Goal: Transaction & Acquisition: Purchase product/service

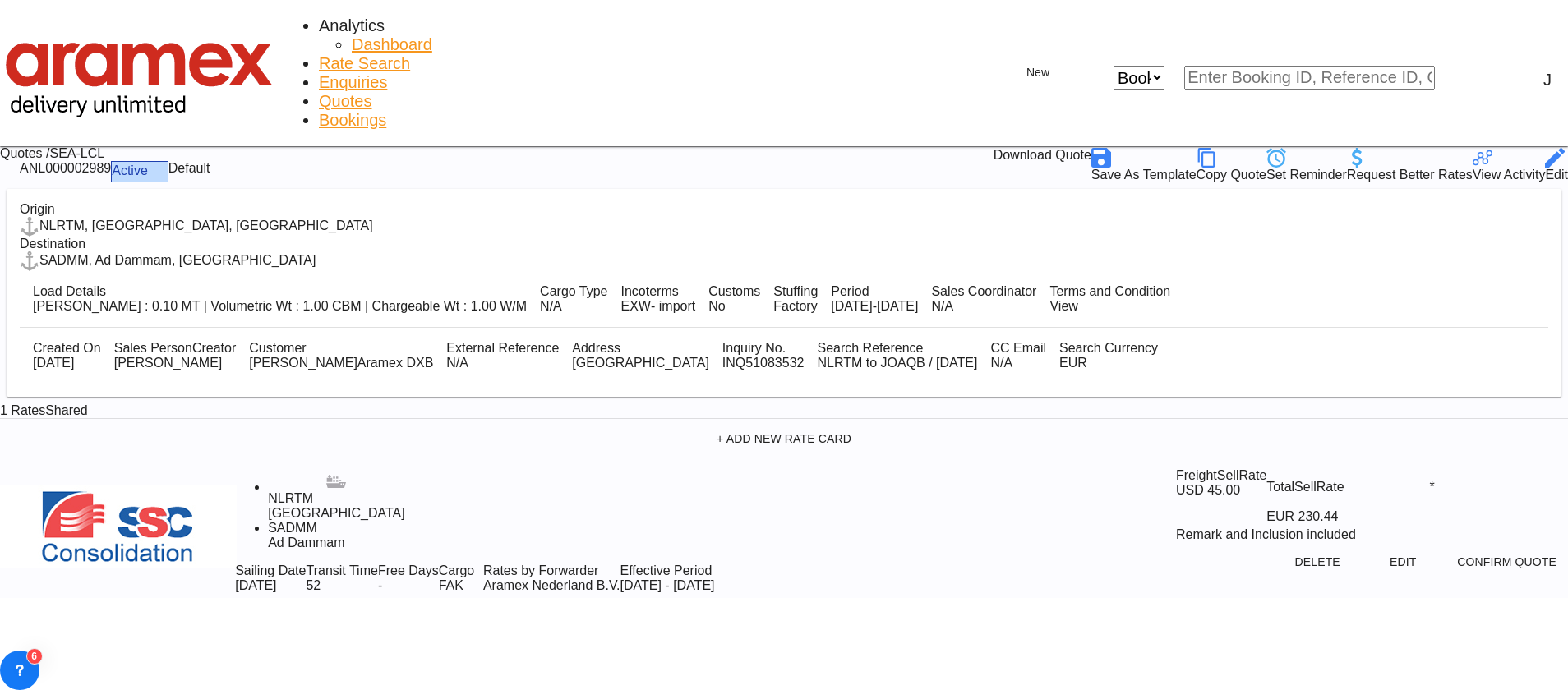
drag, startPoint x: 0, startPoint y: 0, endPoint x: 283, endPoint y: 20, distance: 283.7
click at [319, 54] on span "Rate Search" at bounding box center [364, 63] width 91 height 18
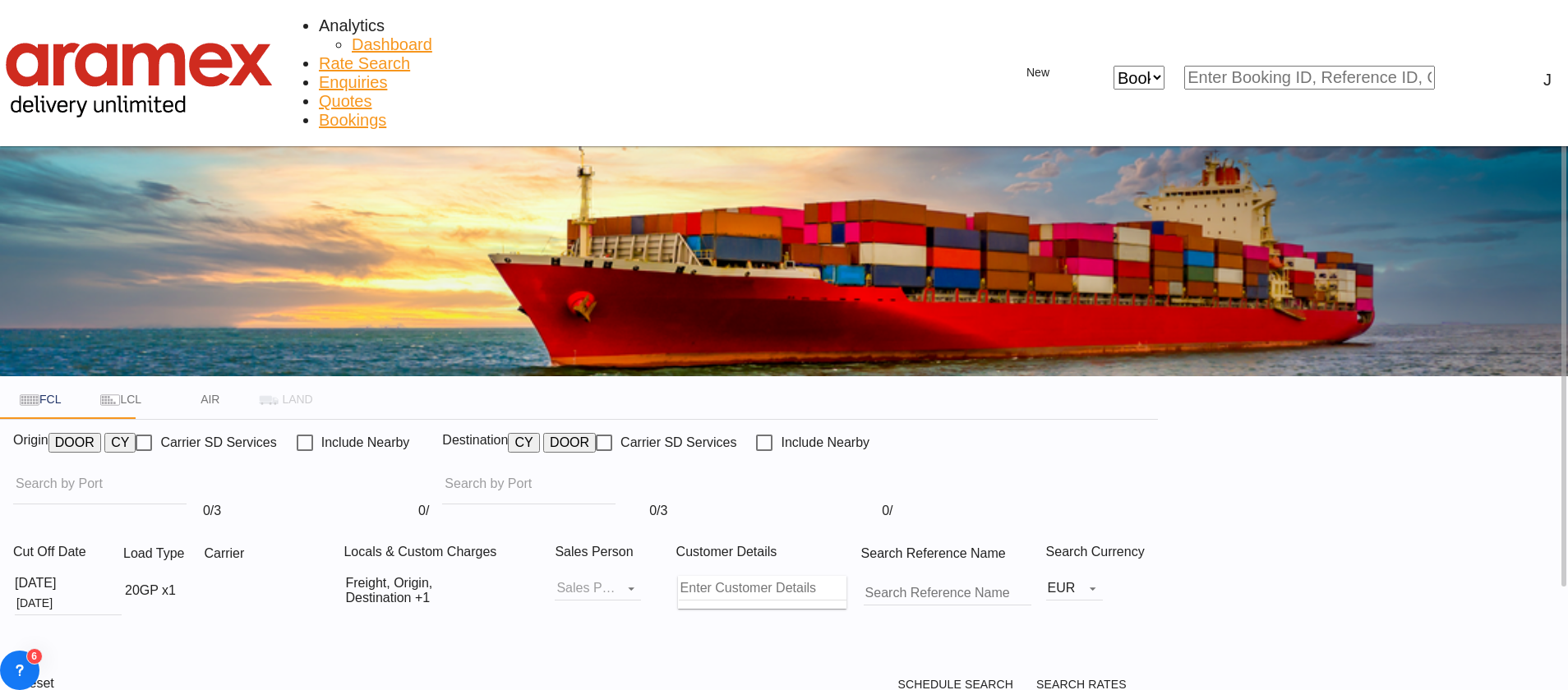
click at [609, 471] on input "Chips input." at bounding box center [527, 484] width 165 height 26
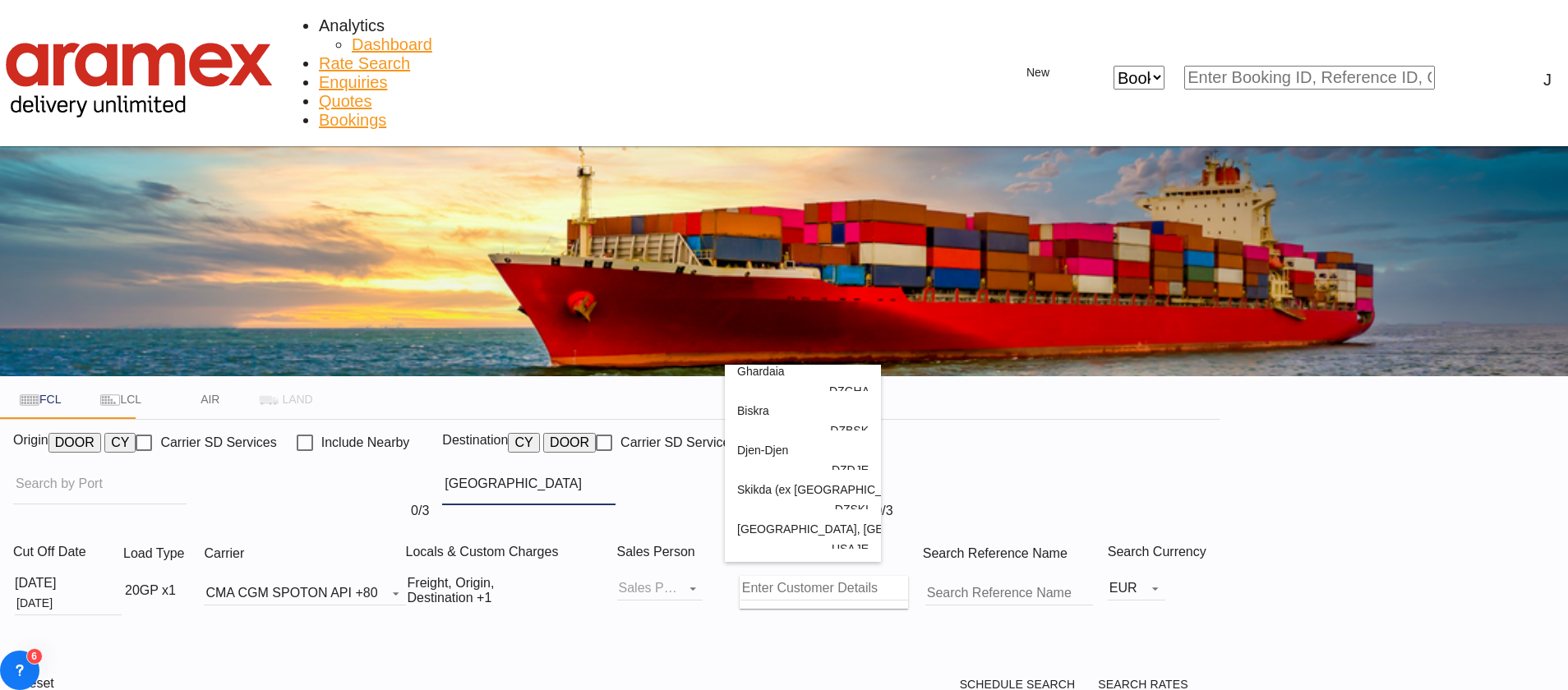
scroll to position [50, 0]
type input "[GEOGRAPHIC_DATA]"
click at [868, 544] on div "[GEOGRAPHIC_DATA] , [GEOGRAPHIC_DATA] [GEOGRAPHIC_DATA] [GEOGRAPHIC_DATA]" at bounding box center [802, 512] width 131 height 79
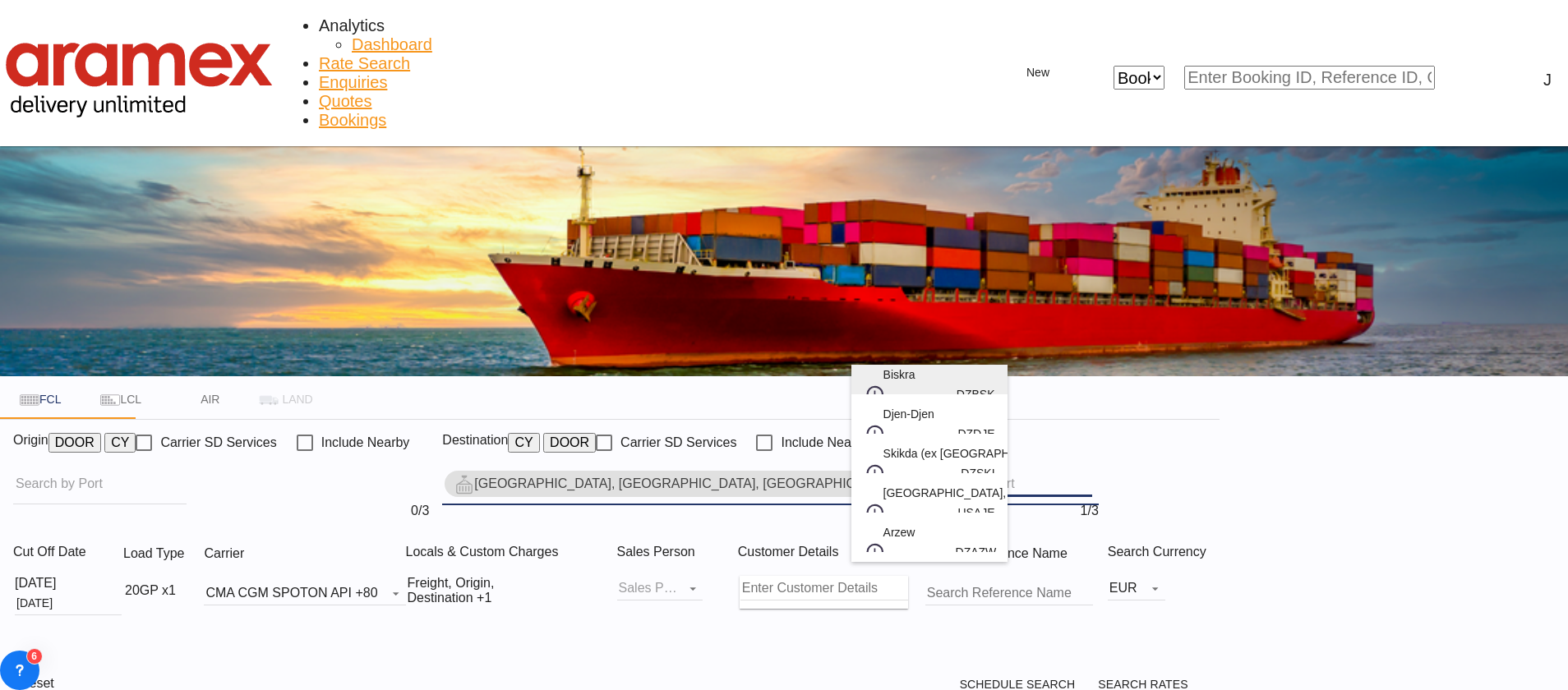
scroll to position [24, 0]
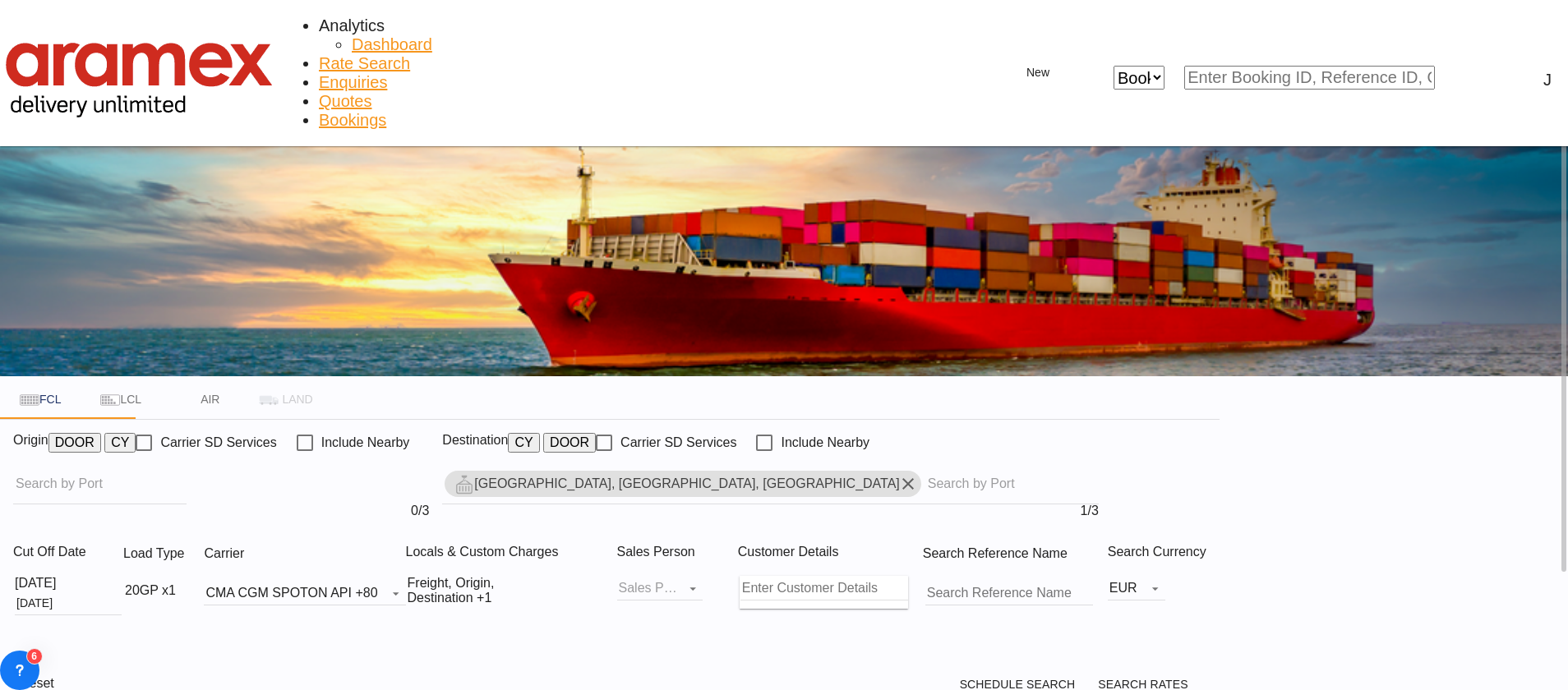
click at [898, 474] on md-icon "Remove" at bounding box center [908, 484] width 20 height 20
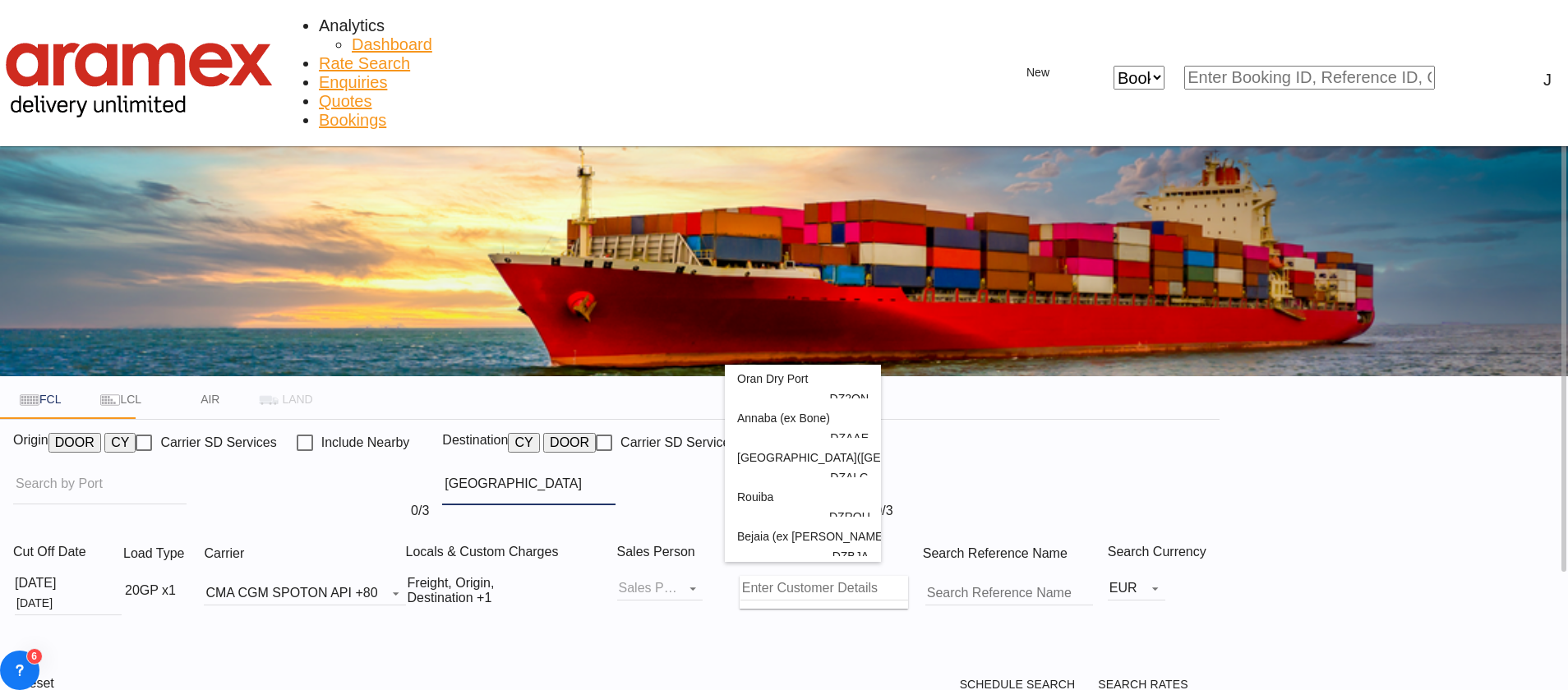
scroll to position [394, 0]
type input "[GEOGRAPHIC_DATA]"
click at [830, 508] on div "[GEOGRAPHIC_DATA] ([GEOGRAPHIC_DATA]) [GEOGRAPHIC_DATA] [GEOGRAPHIC_DATA]" at bounding box center [802, 468] width 131 height 79
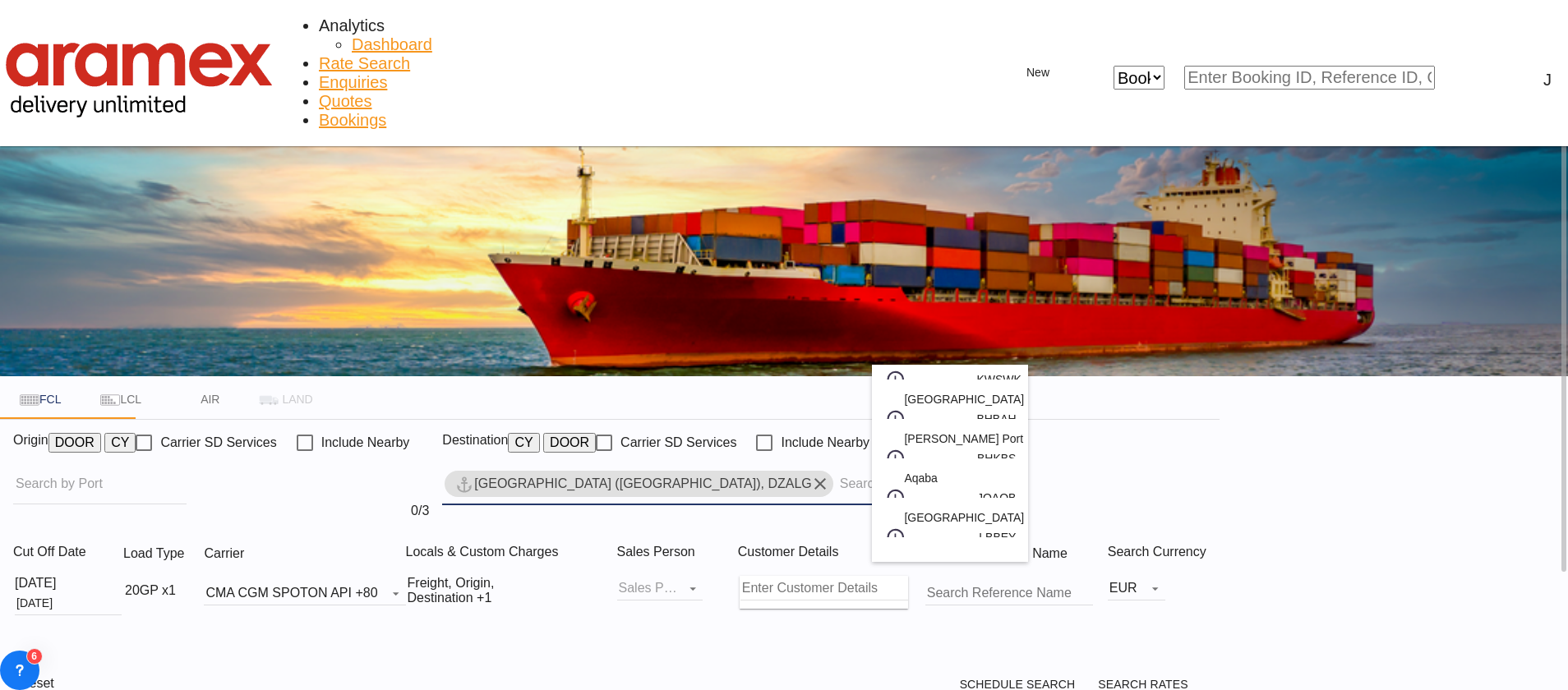
scroll to position [24, 0]
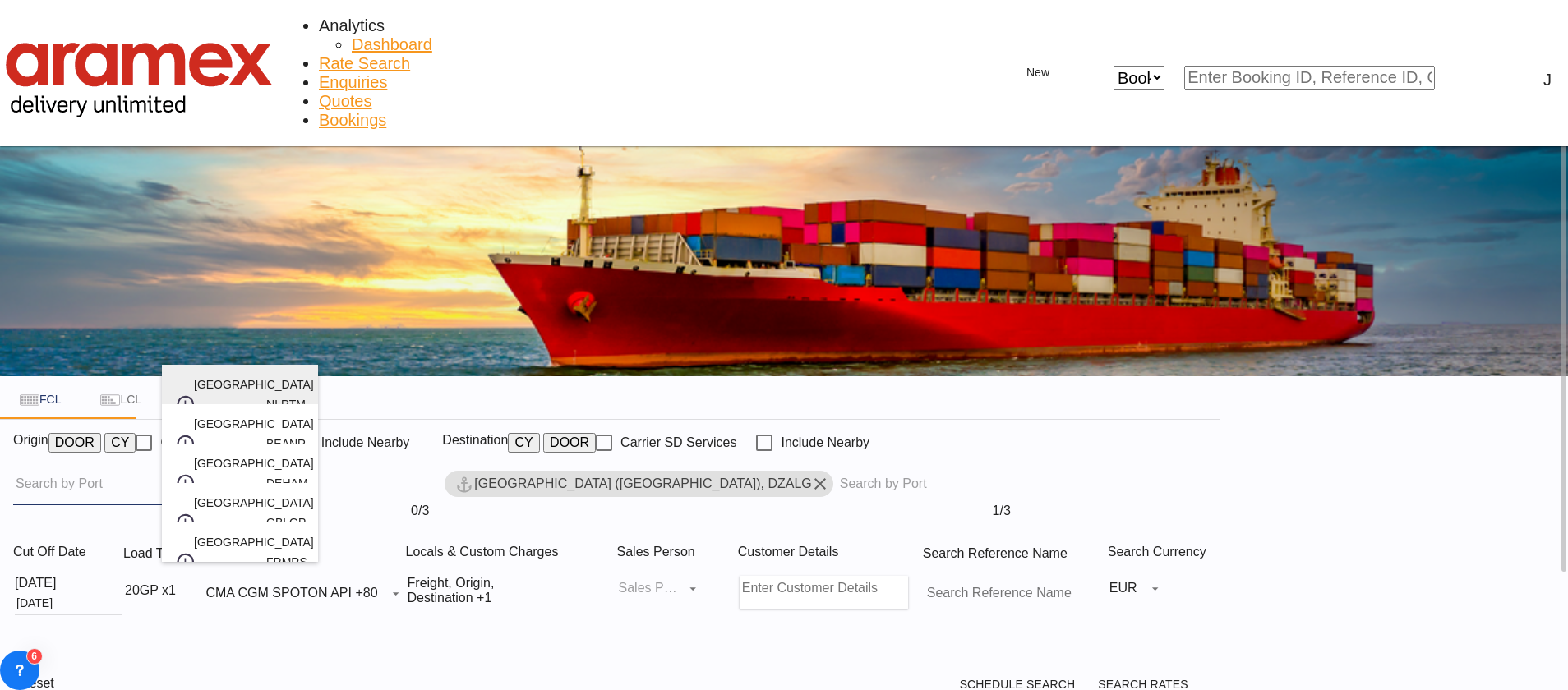
click at [237, 394] on div "[GEOGRAPHIC_DATA] [GEOGRAPHIC_DATA] NLRTM" at bounding box center [240, 403] width 131 height 79
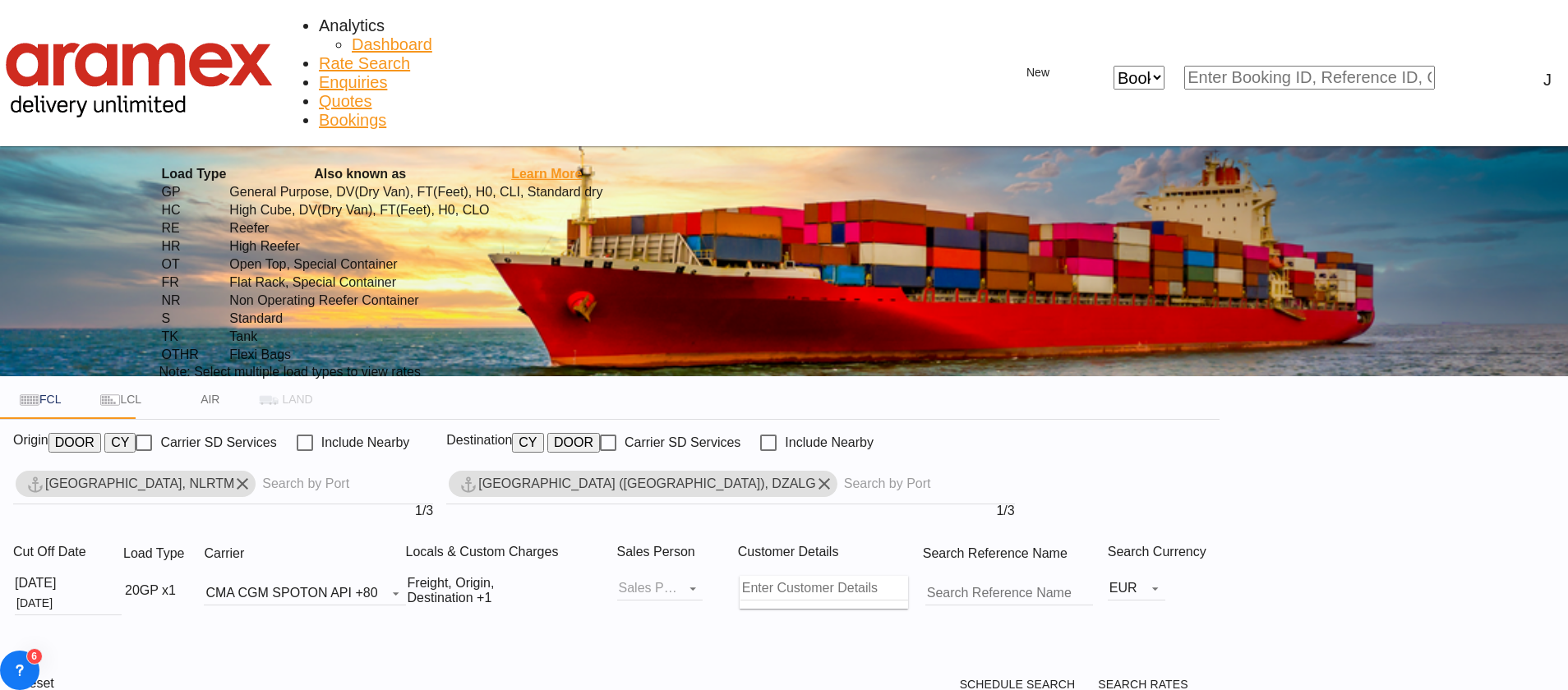
click at [592, 514] on div "Load Type Also known as Learn More GP General Purpose, DV(Dry Van), FT(Feet), H…" at bounding box center [784, 345] width 1568 height 690
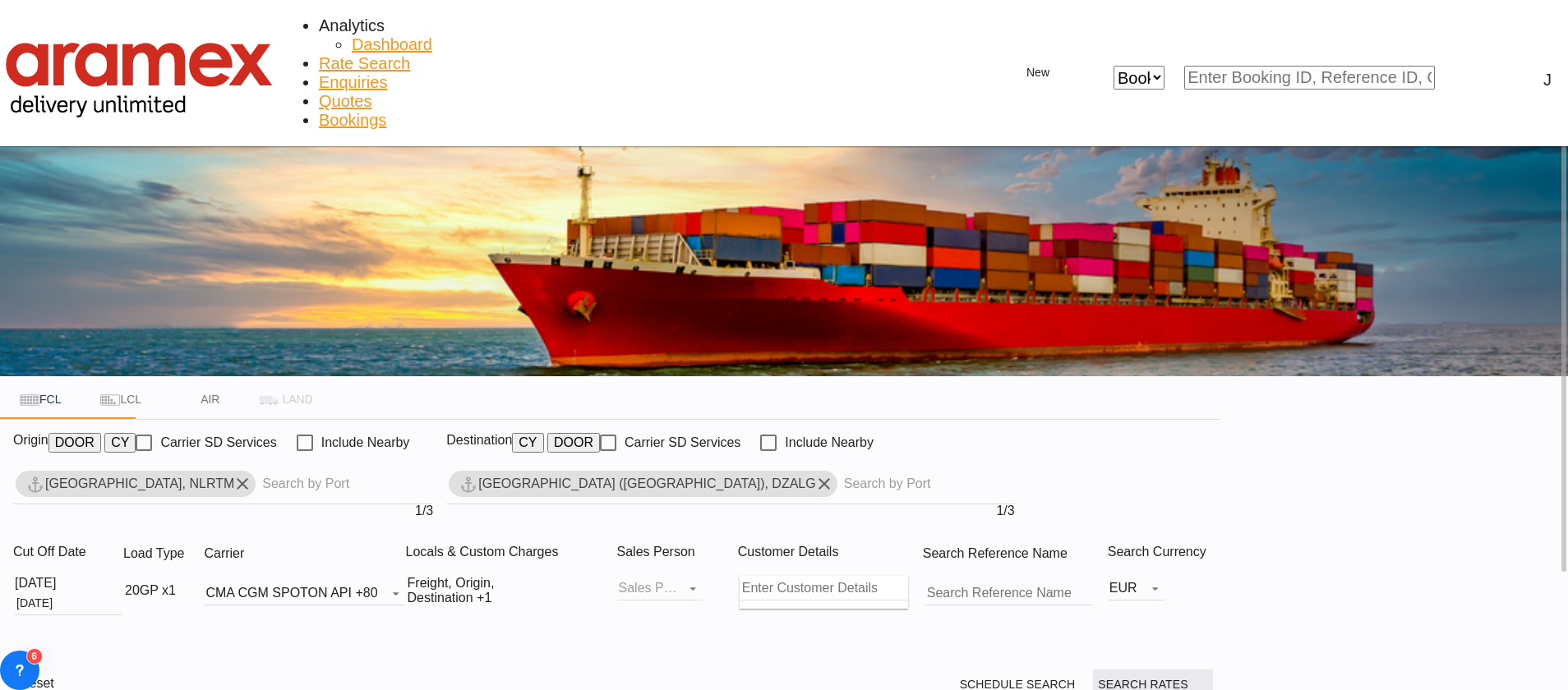
click at [1208, 678] on span "Search Rates" at bounding box center [1153, 685] width 110 height 14
type input "NLRTM to DZALG / [DATE]"
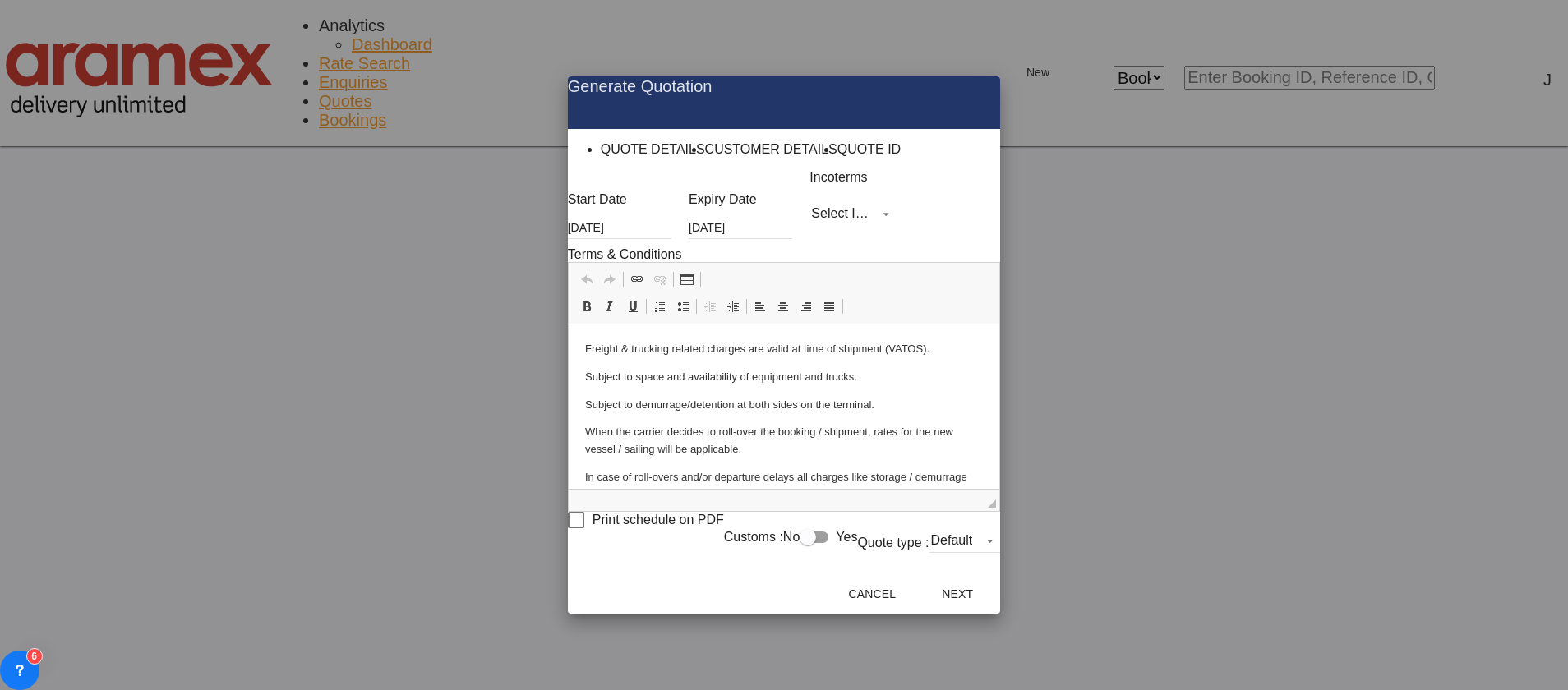
click at [809, 226] on md-select "Select Incoterms DAP - import Delivered at Place DPU - export Delivery at Place…" at bounding box center [852, 213] width 86 height 24
click at [780, 231] on input "search" at bounding box center [798, 223] width 120 height 14
type input "exw"
click at [805, 254] on div "EXW - import" at bounding box center [778, 249] width 53 height 10
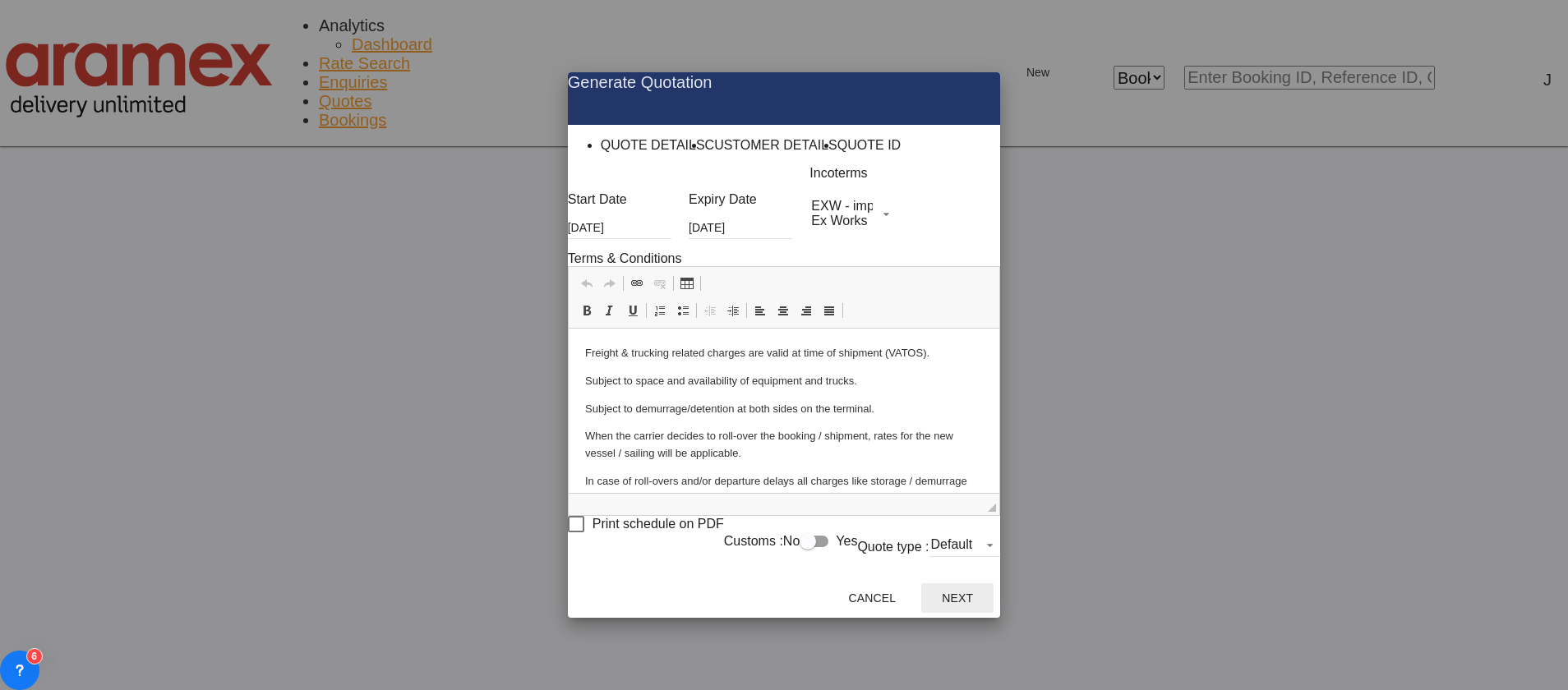
click at [994, 597] on button "Next" at bounding box center [958, 598] width 72 height 30
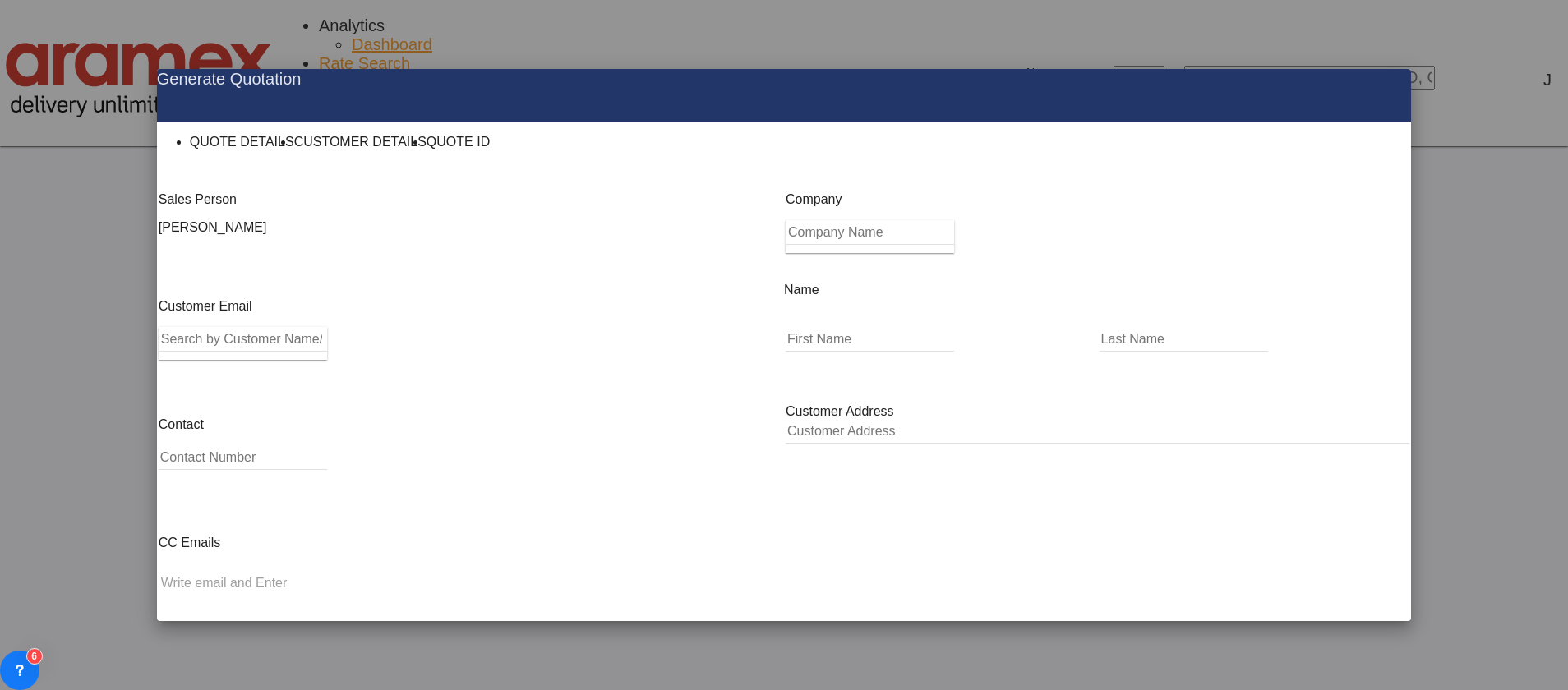
click at [247, 358] on md-autocomplete-wrap "Generate QuotationQUOTE ..." at bounding box center [242, 344] width 168 height 33
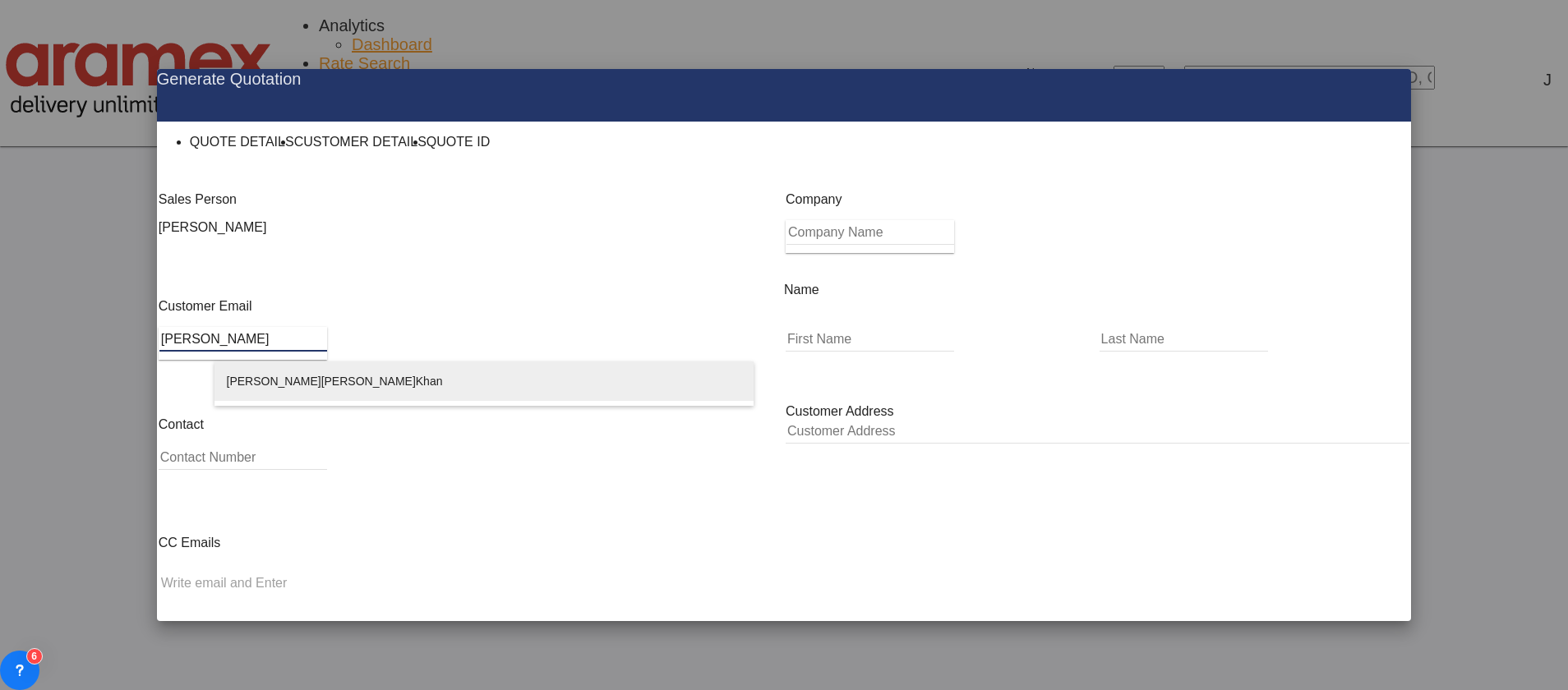
type input "[PERSON_NAME]"
click at [270, 381] on div "[PERSON_NAME] [PERSON_NAME][EMAIL_ADDRESS][DOMAIN_NAME] | Aramex International …" at bounding box center [484, 401] width 515 height 79
type input "Aramex International – [GEOGRAPHIC_DATA], [GEOGRAPHIC_DATA]"
type input "[EMAIL_ADDRESS][DOMAIN_NAME]"
type input "[PERSON_NAME]"
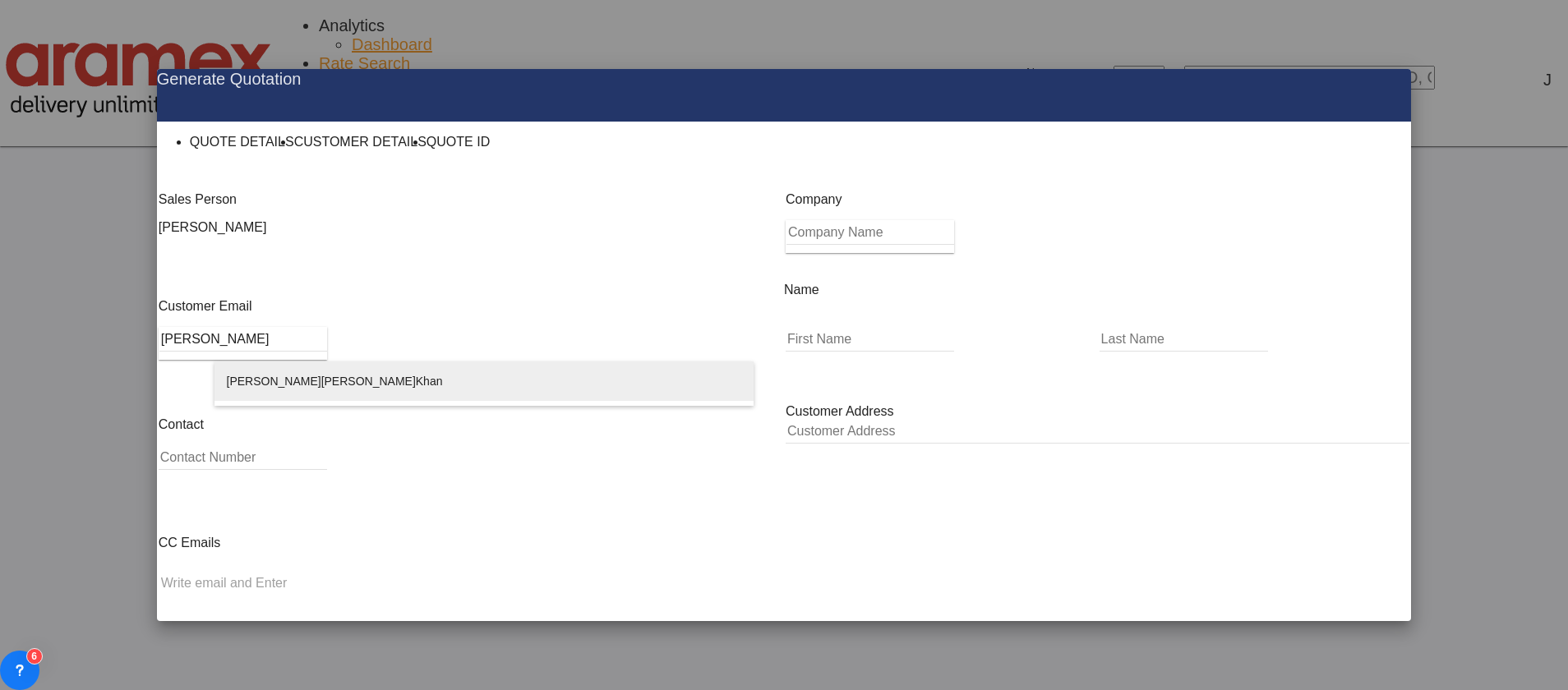
type input "Khan"
type input "[GEOGRAPHIC_DATA]"
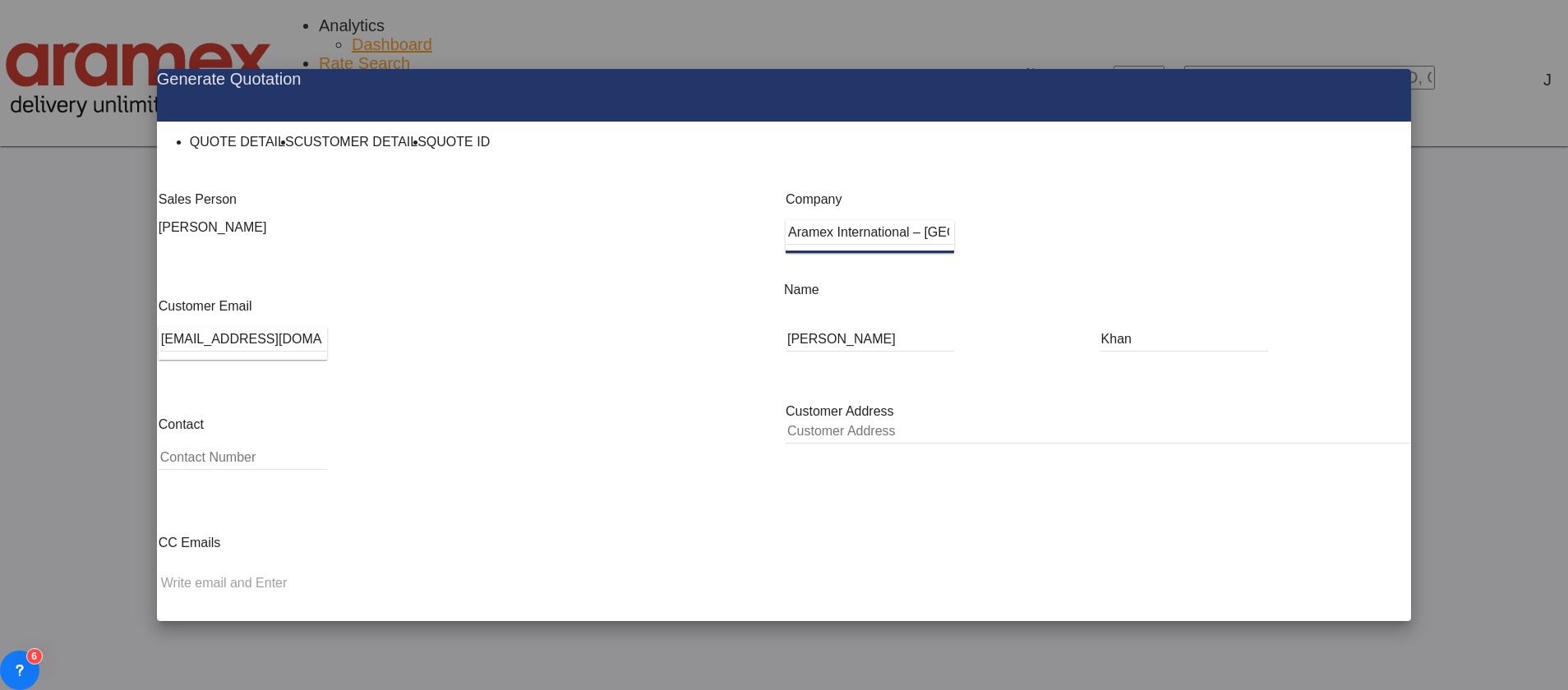
type input "[GEOGRAPHIC_DATA]"
click at [1295, 674] on button "Generate Quotation" at bounding box center [1333, 688] width 145 height 30
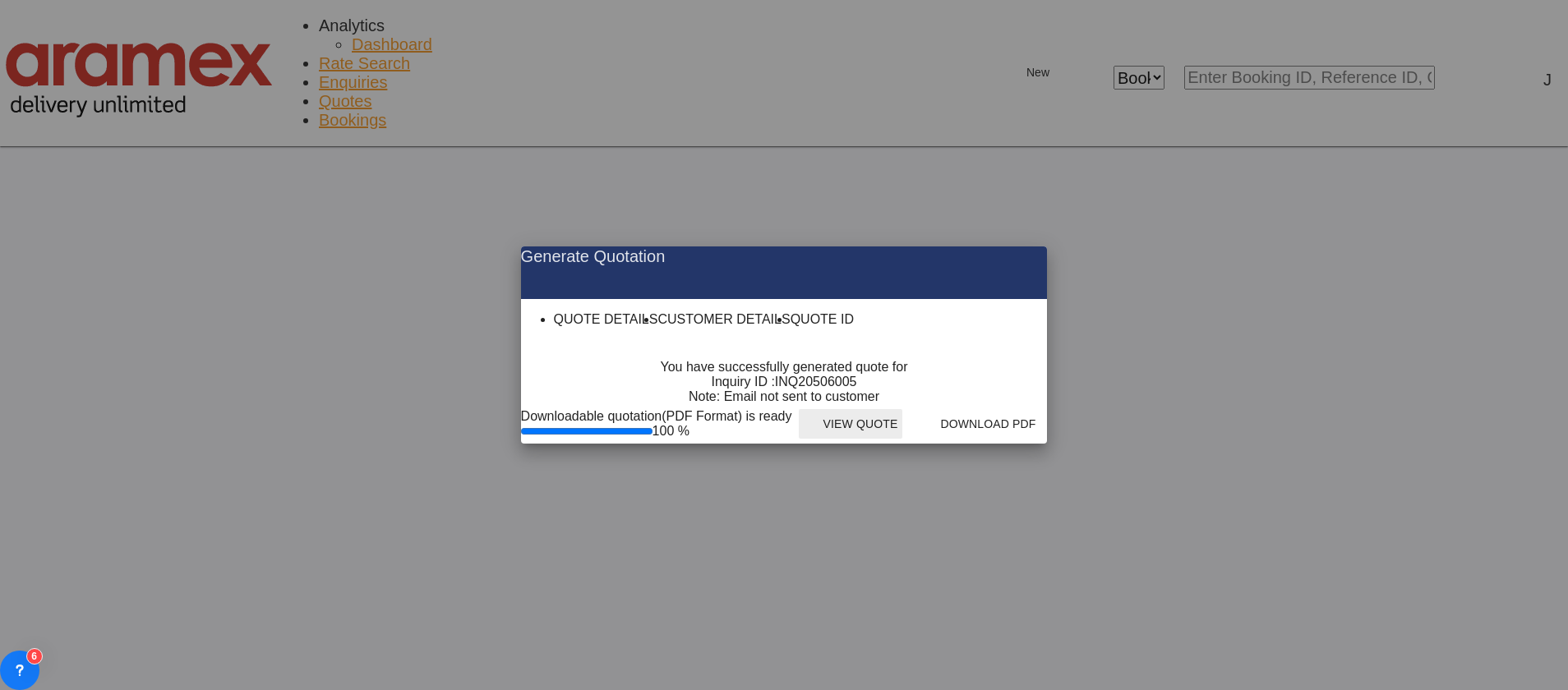
click at [903, 439] on button "View Quote" at bounding box center [850, 424] width 104 height 30
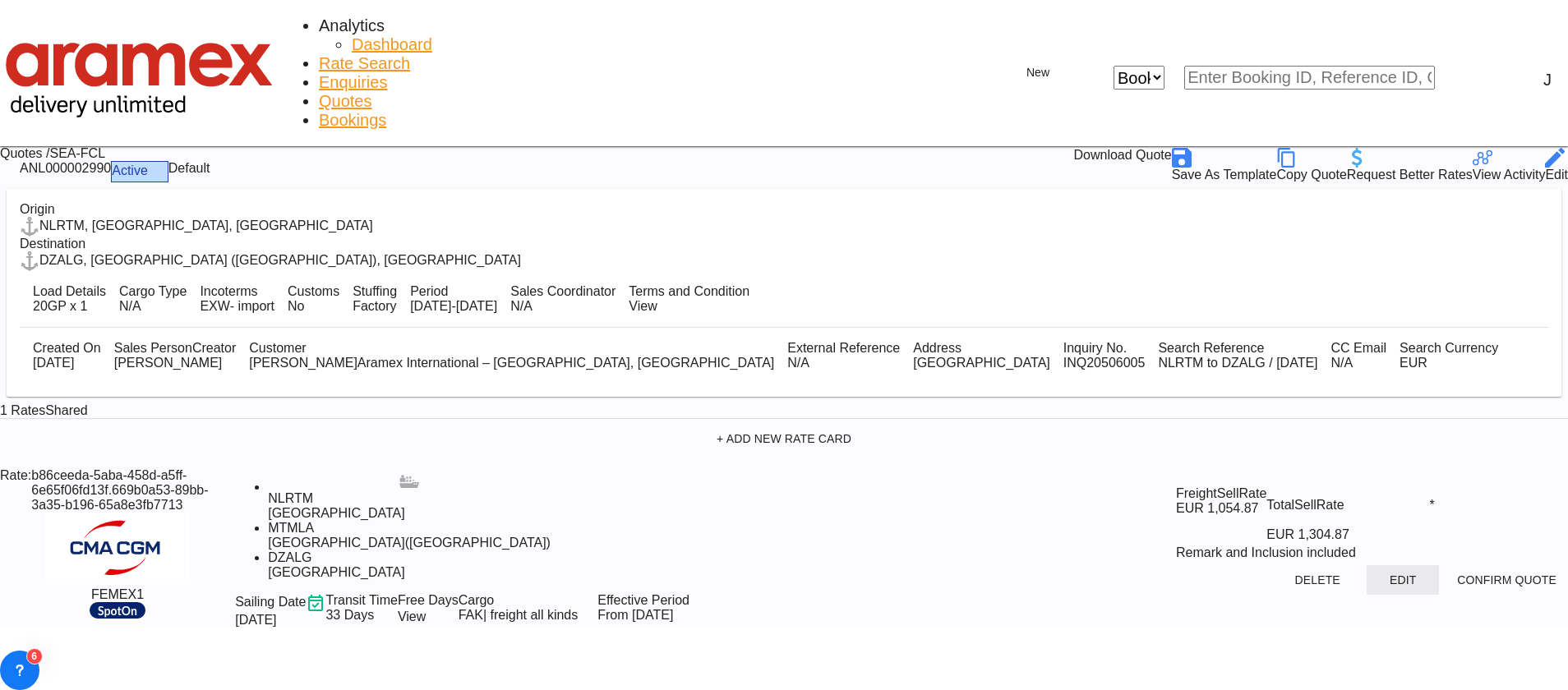
click at [1366, 565] on button "Edit" at bounding box center [1403, 580] width 72 height 30
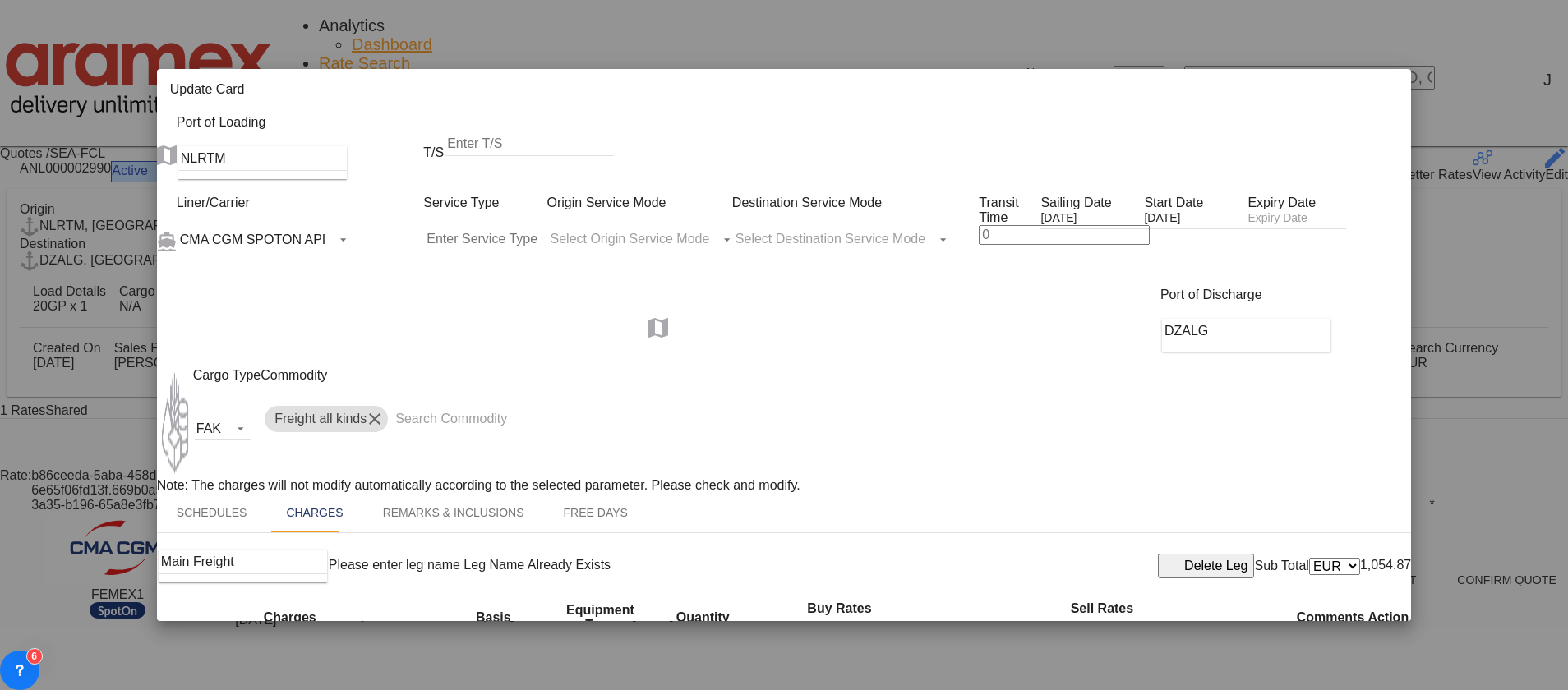
scroll to position [533, 0]
click at [255, 370] on span "Trans port at Origin" at bounding box center [250, 373] width 97 height 14
type input "Transport at Origin"
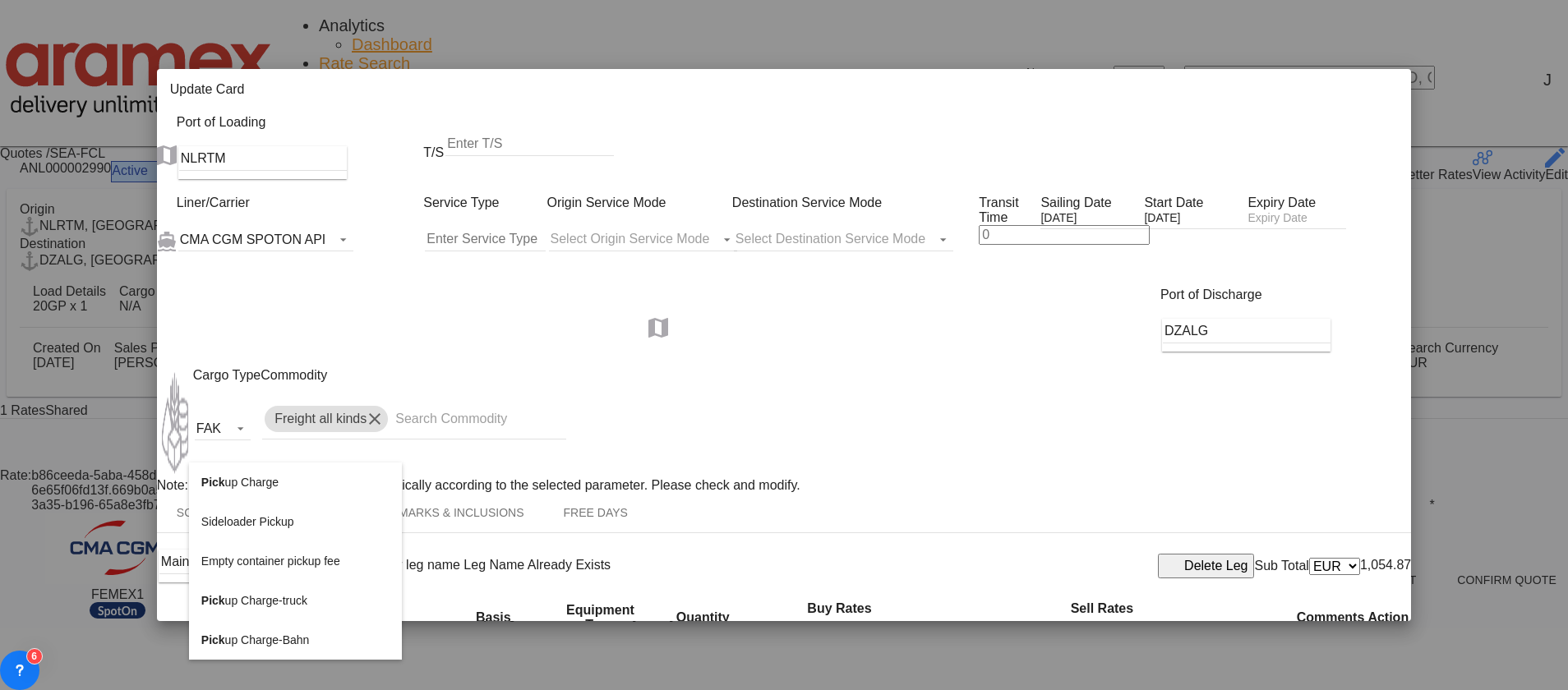
click at [255, 469] on li "Pick up Charge" at bounding box center [295, 483] width 213 height 40
type input "Pickup Charge"
select select "per equipment"
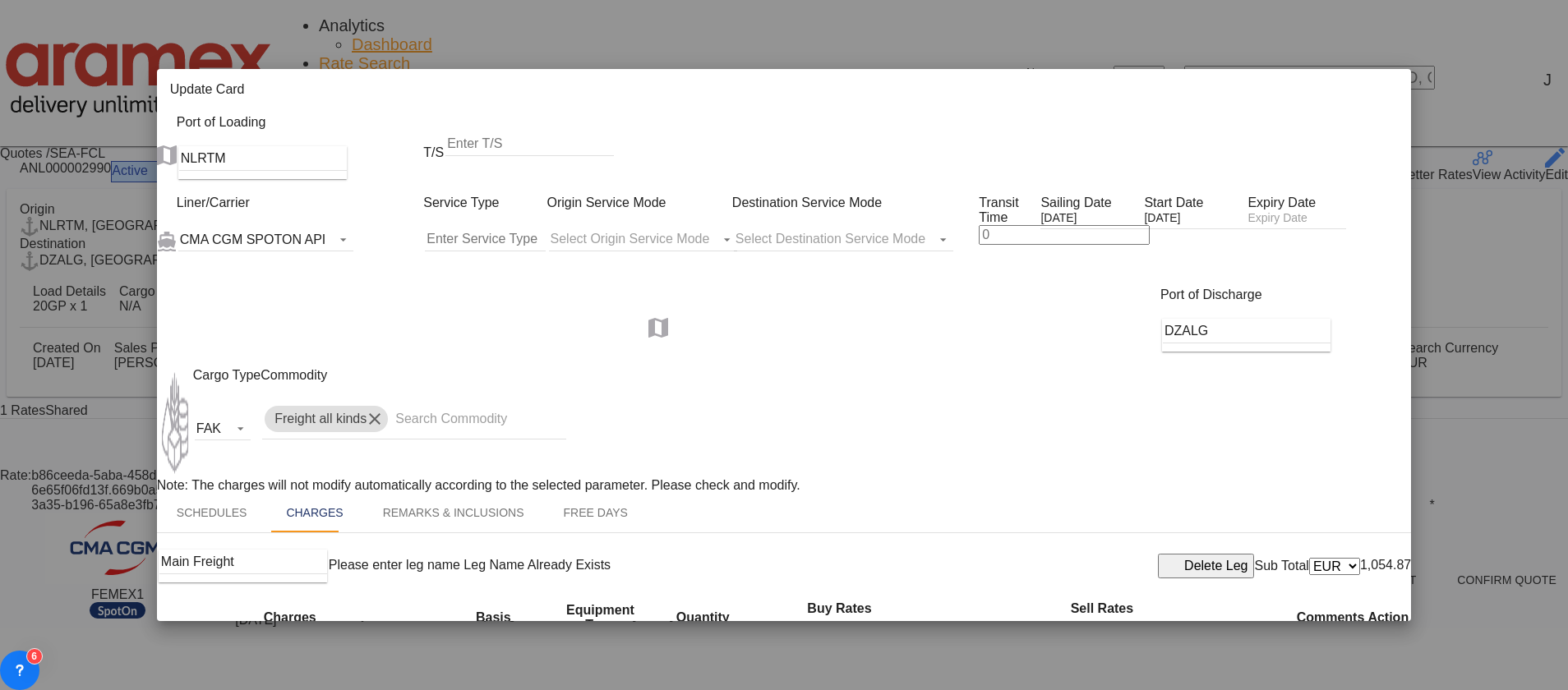
drag, startPoint x: 1348, startPoint y: 491, endPoint x: 1353, endPoint y: 504, distance: 13.9
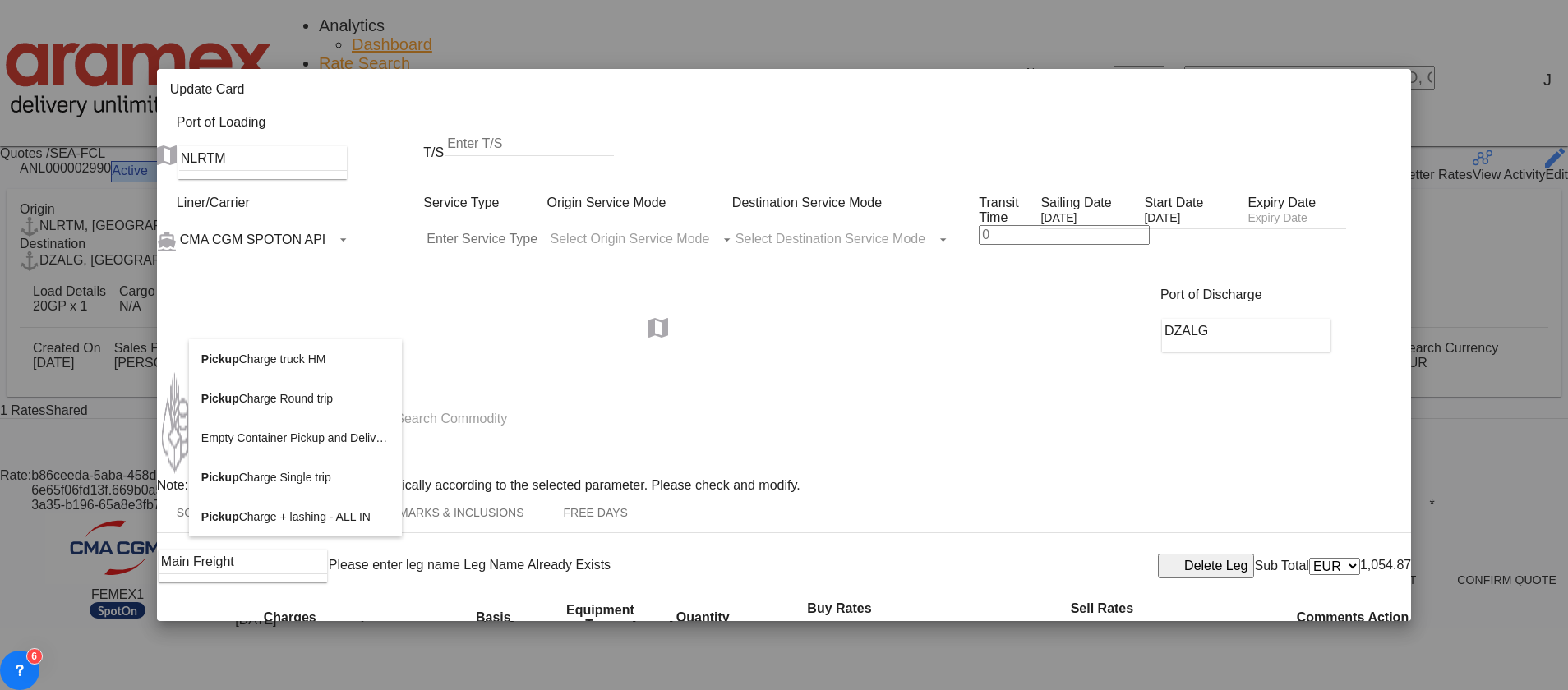
scroll to position [493, 0]
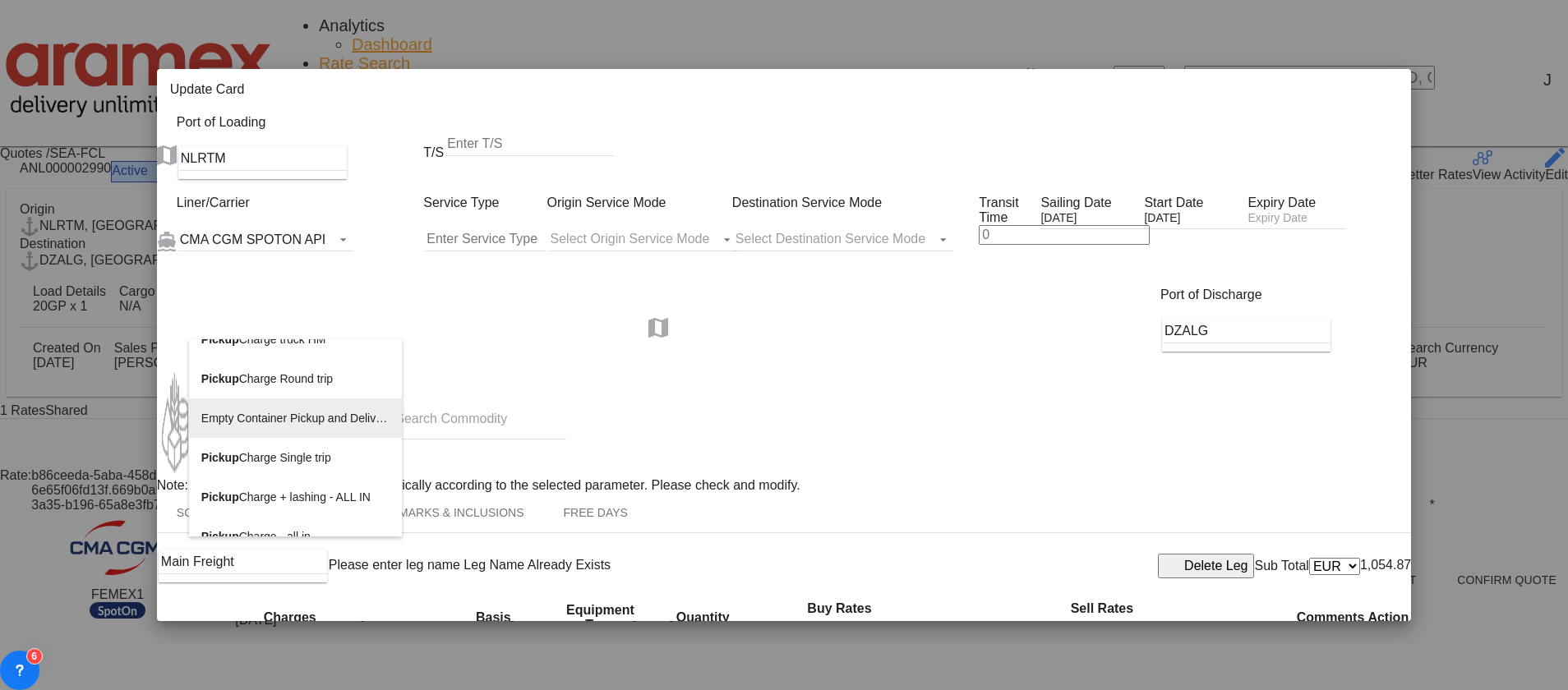
click at [343, 423] on span "Empty Container Pickup and Delivery Charge" at bounding box center [317, 418] width 231 height 14
type input "Empty Container Pickup and Delivery Charge"
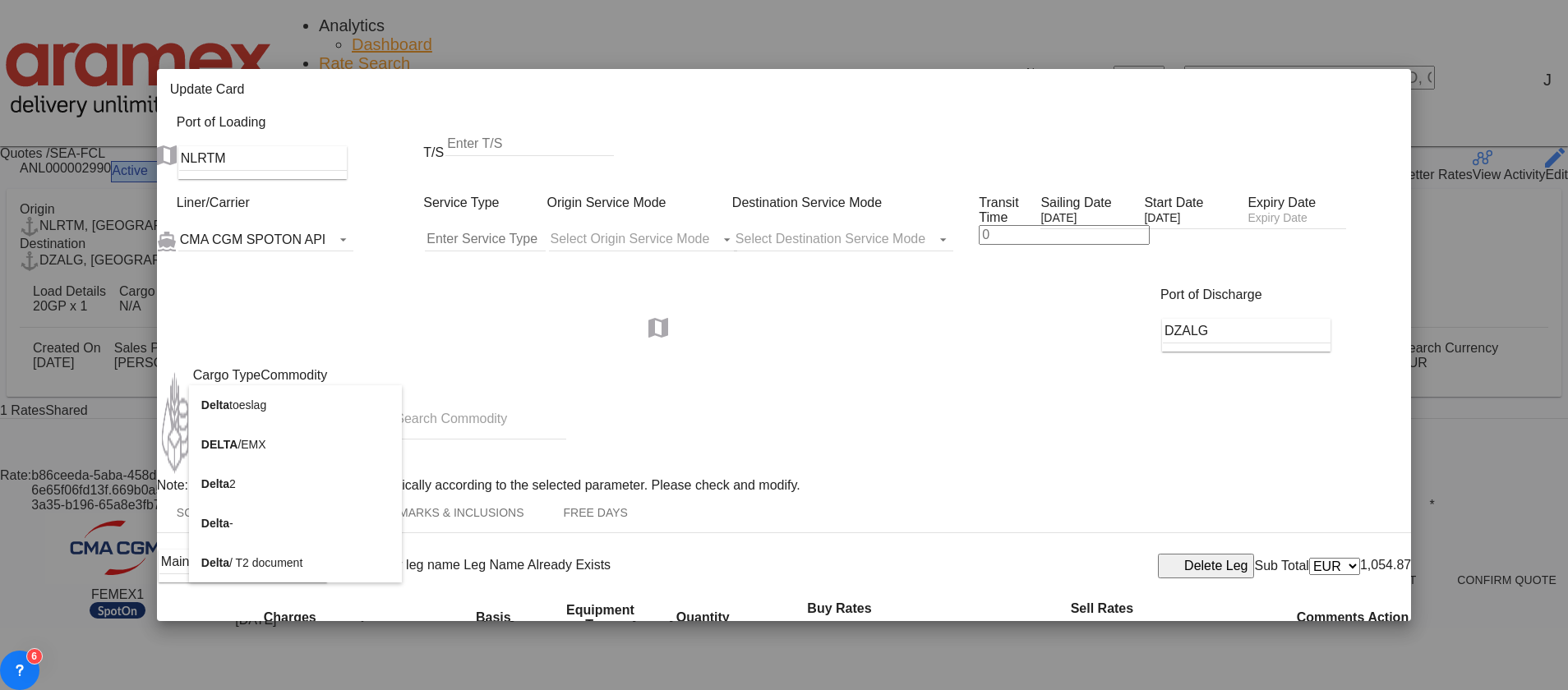
type input "Delta"
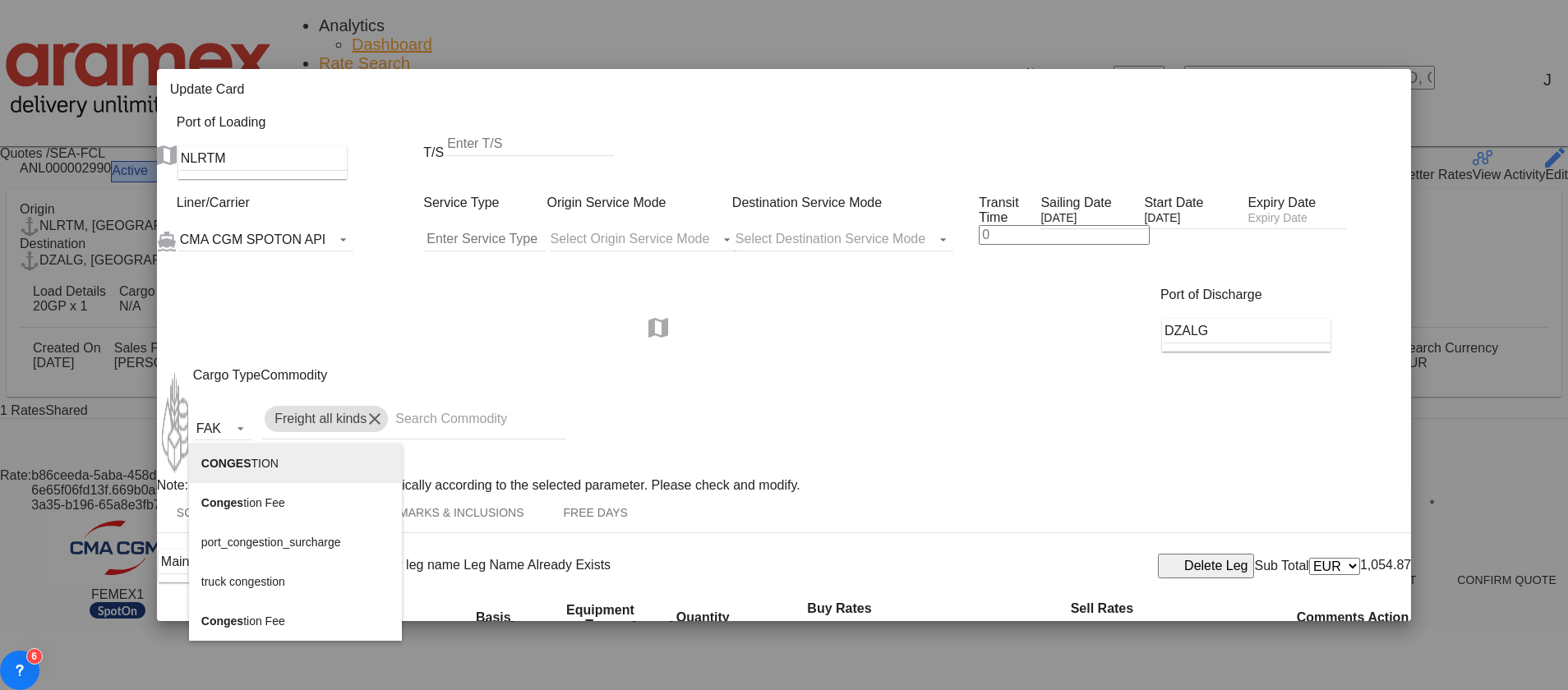
click at [240, 457] on span "CONGES" at bounding box center [226, 463] width 50 height 14
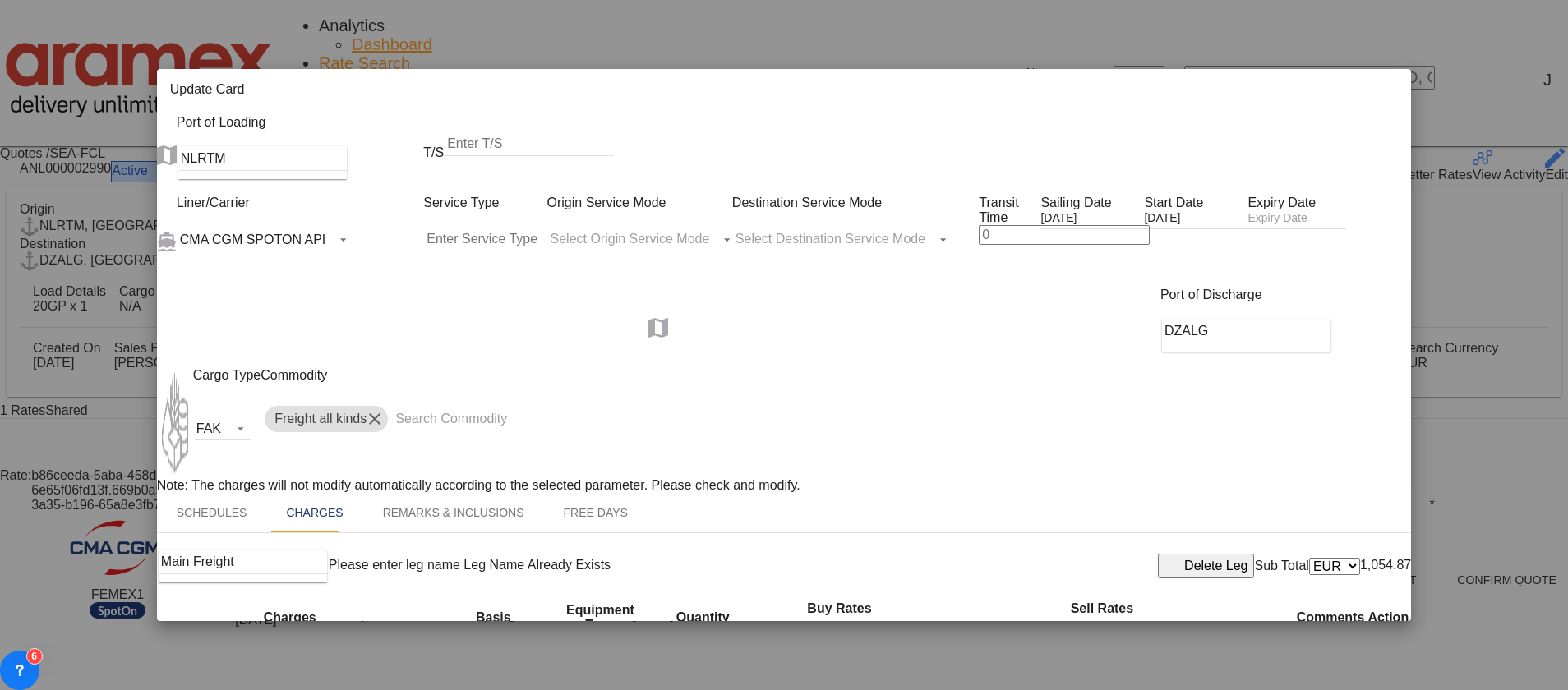
type input "CONGESTION"
select select "per equipment"
type input "c"
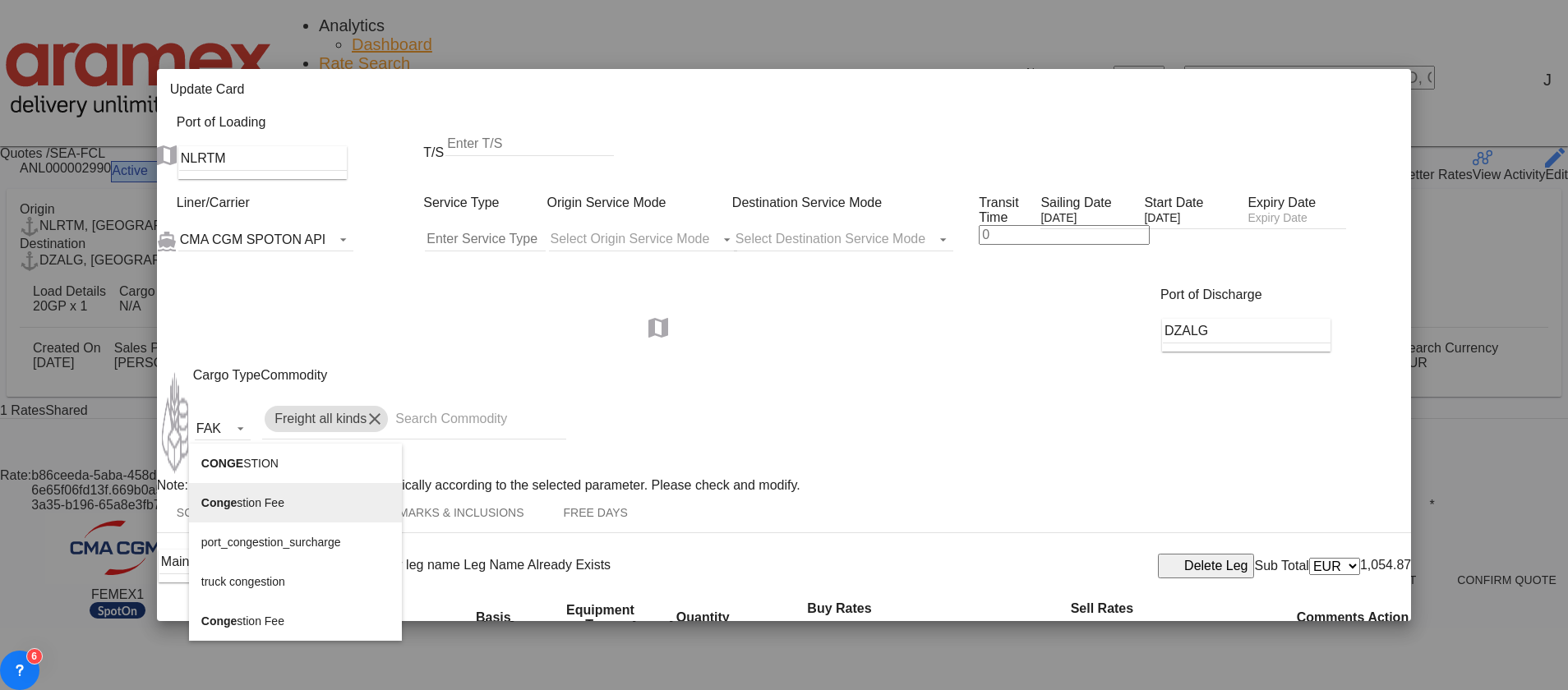
click at [265, 498] on span "Conge stion Fee" at bounding box center [243, 503] width 83 height 14
type input "Congestion Fee"
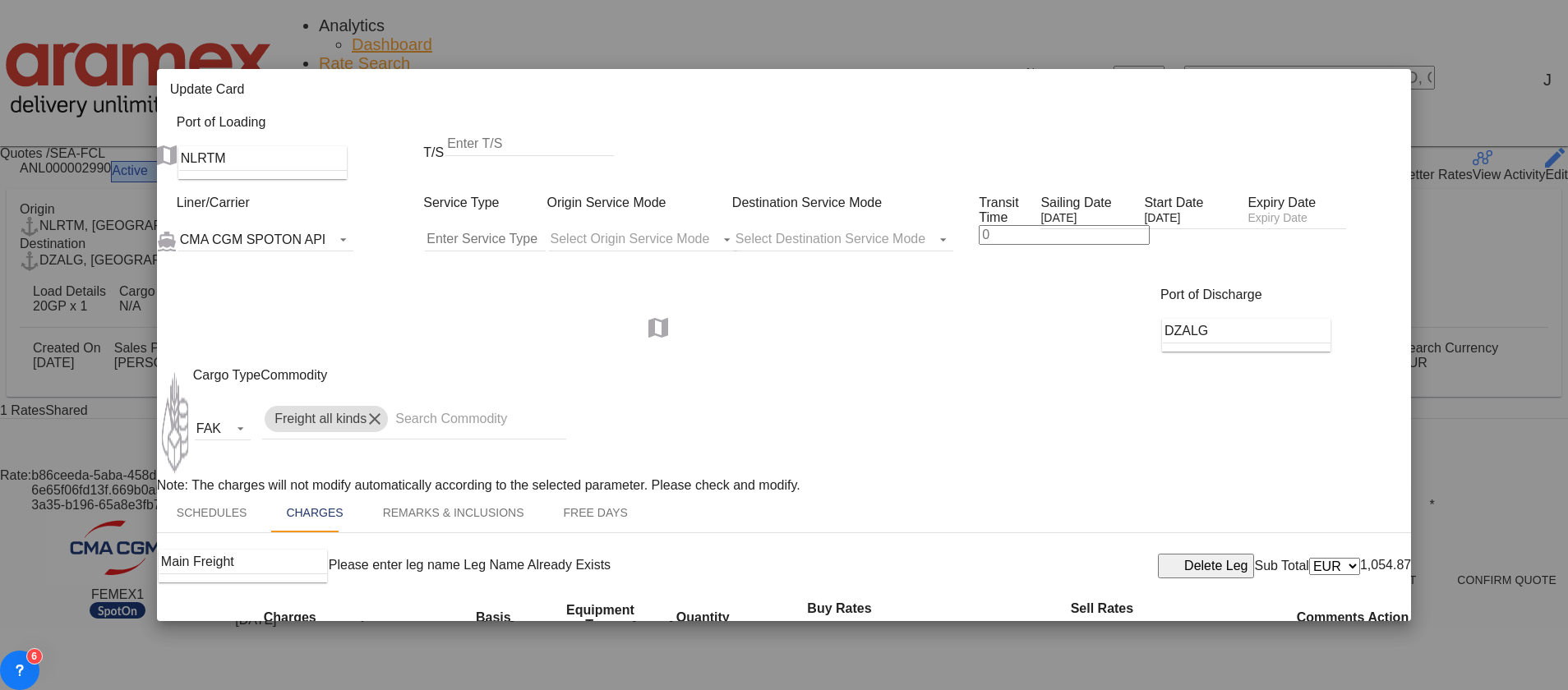
type input "FSC"
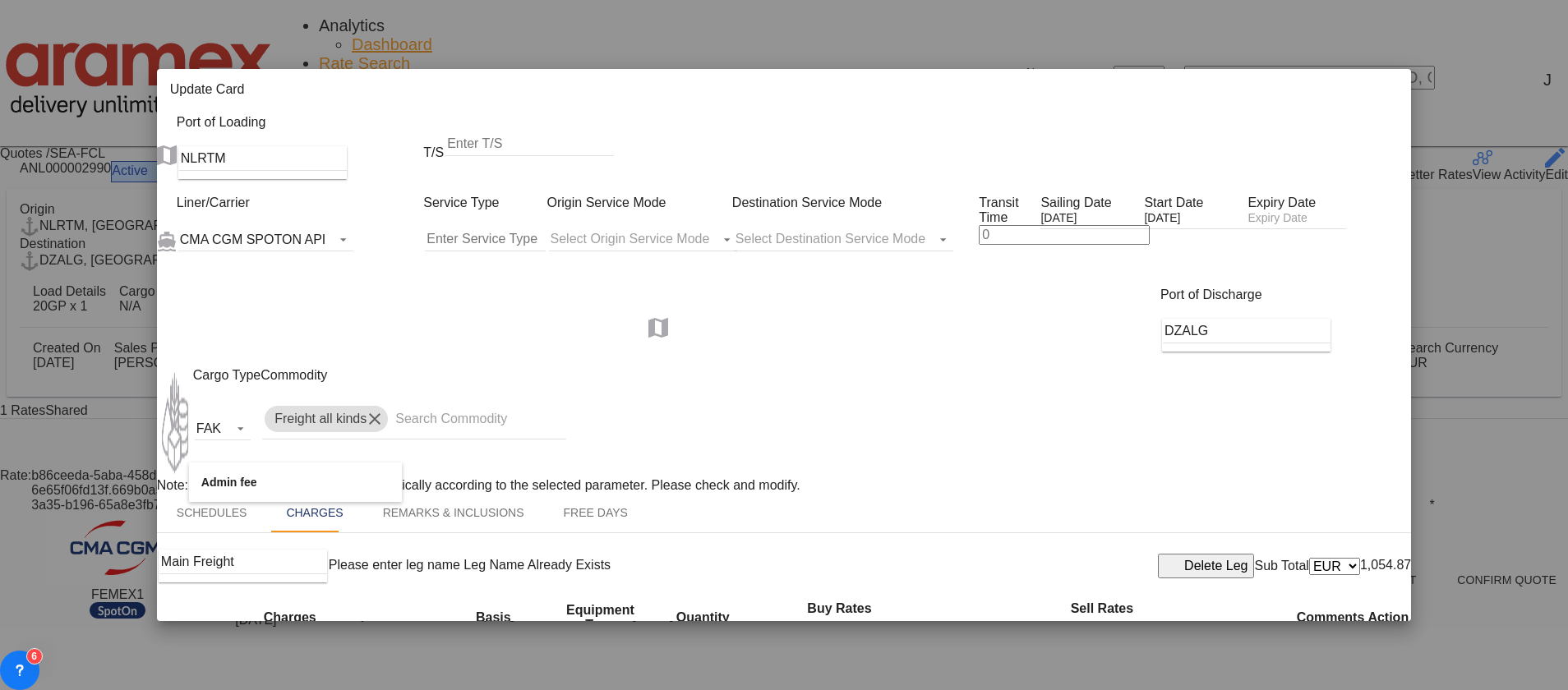
type input "Admin Fee"
select select "per equipment"
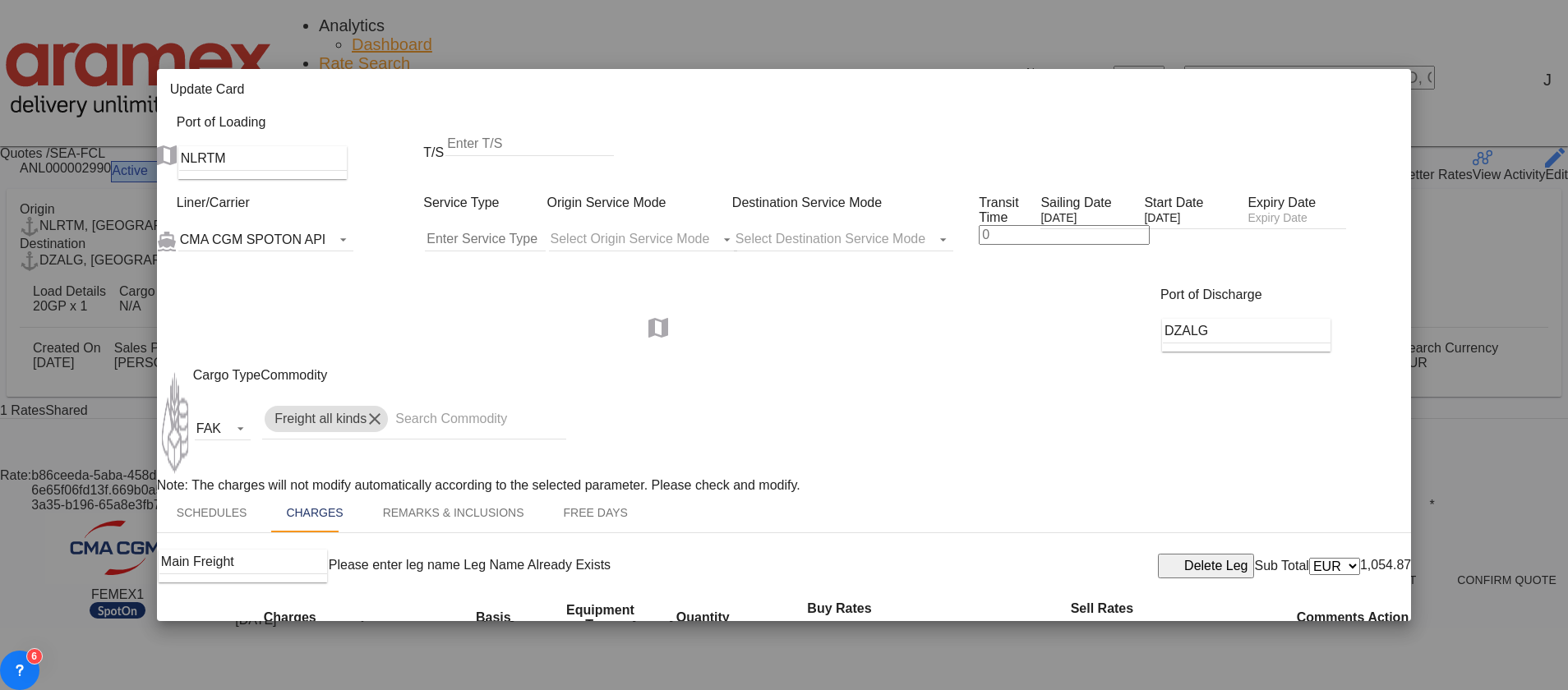
select select "per equipment"
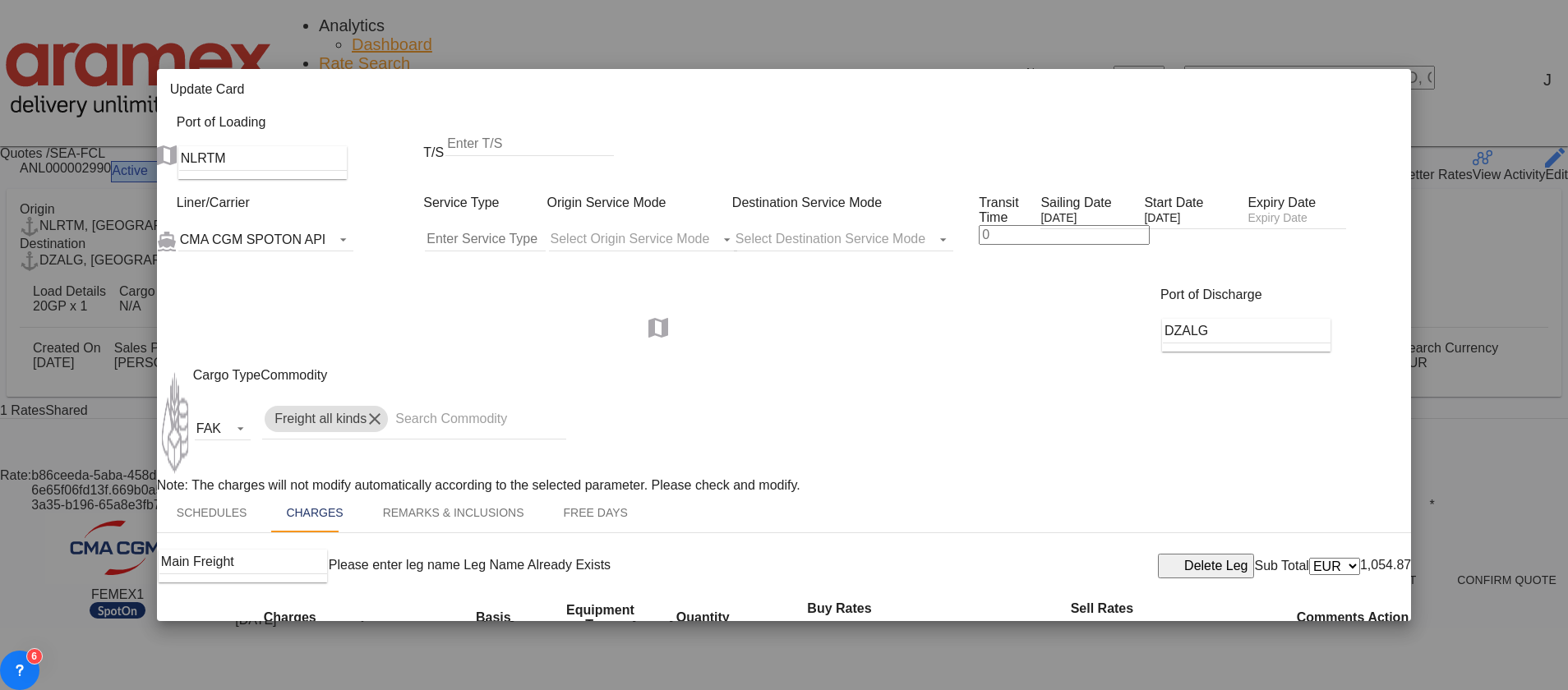
drag, startPoint x: 571, startPoint y: 242, endPoint x: 571, endPoint y: 258, distance: 16.0
select select "20GP"
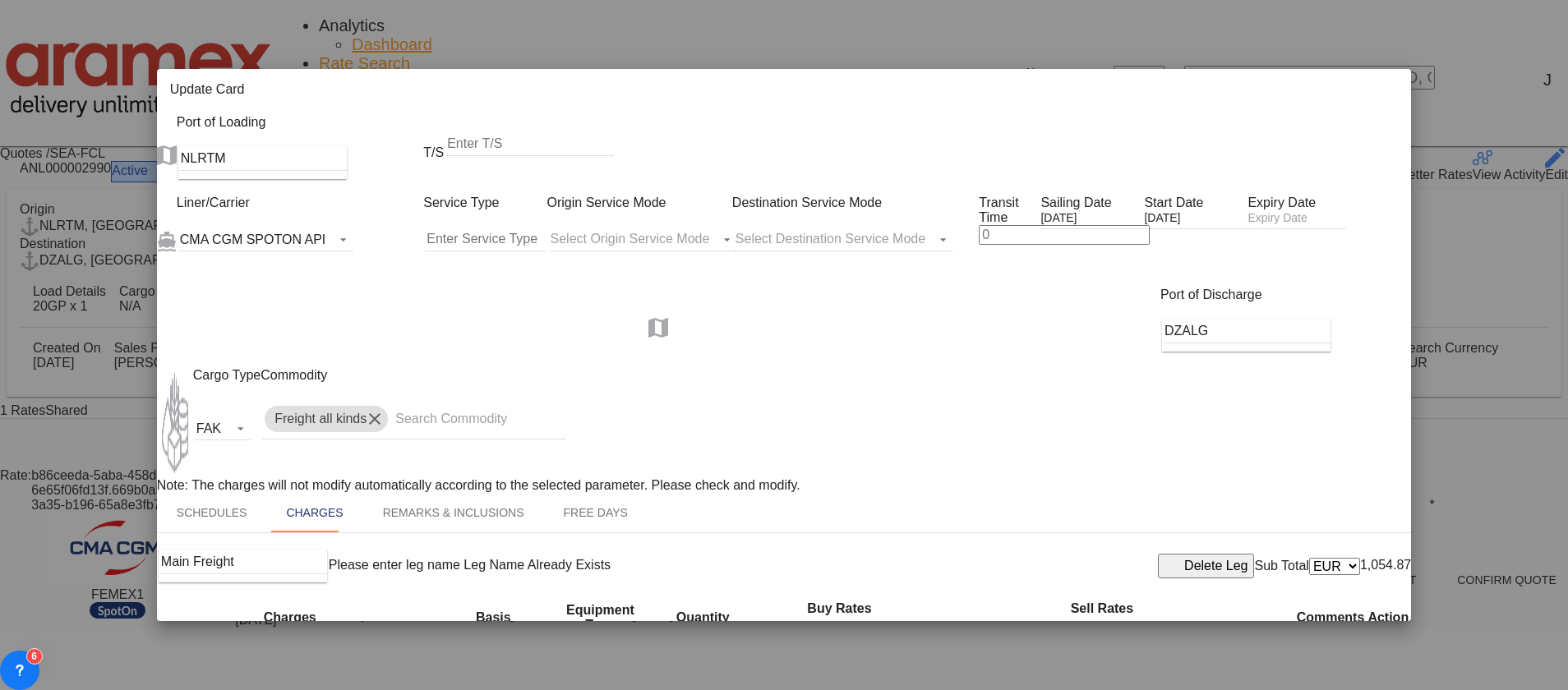
select select "20GP"
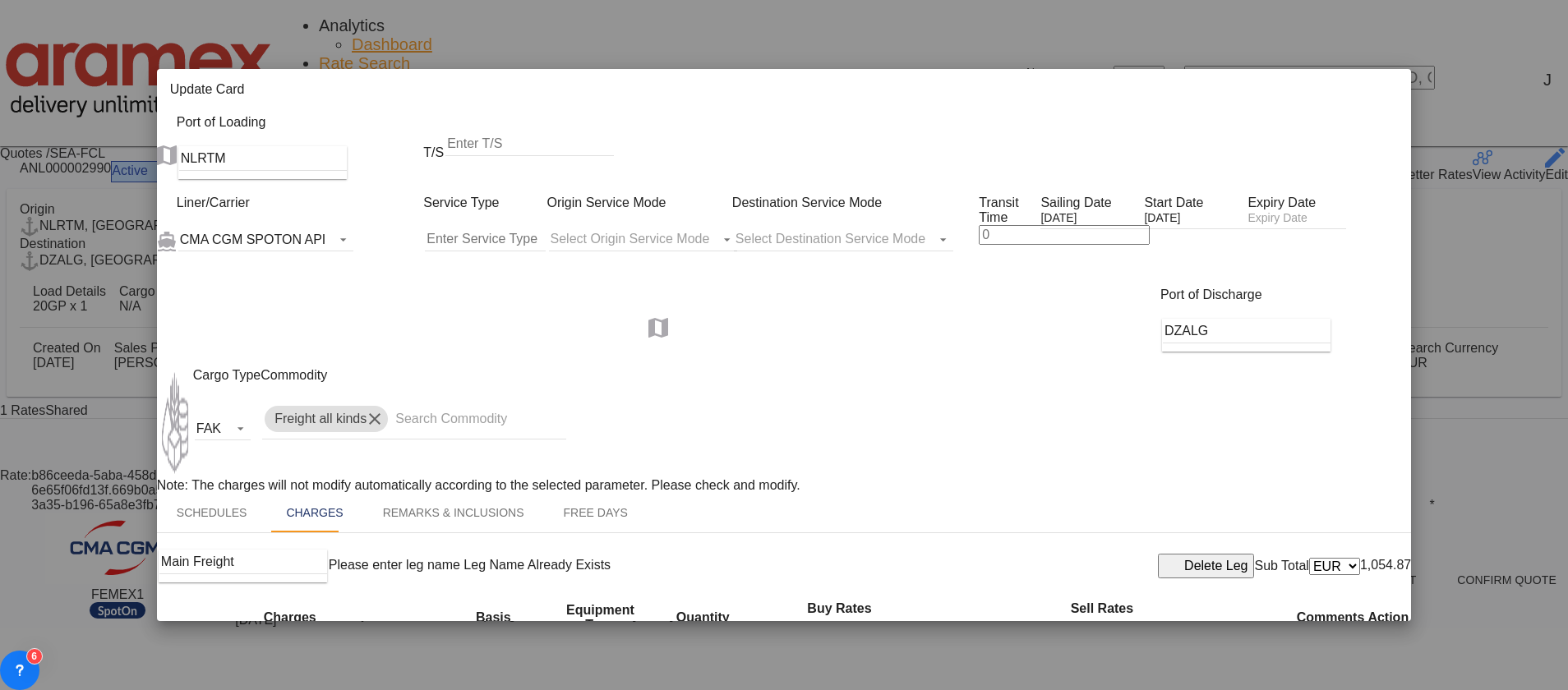
select select "20GP"
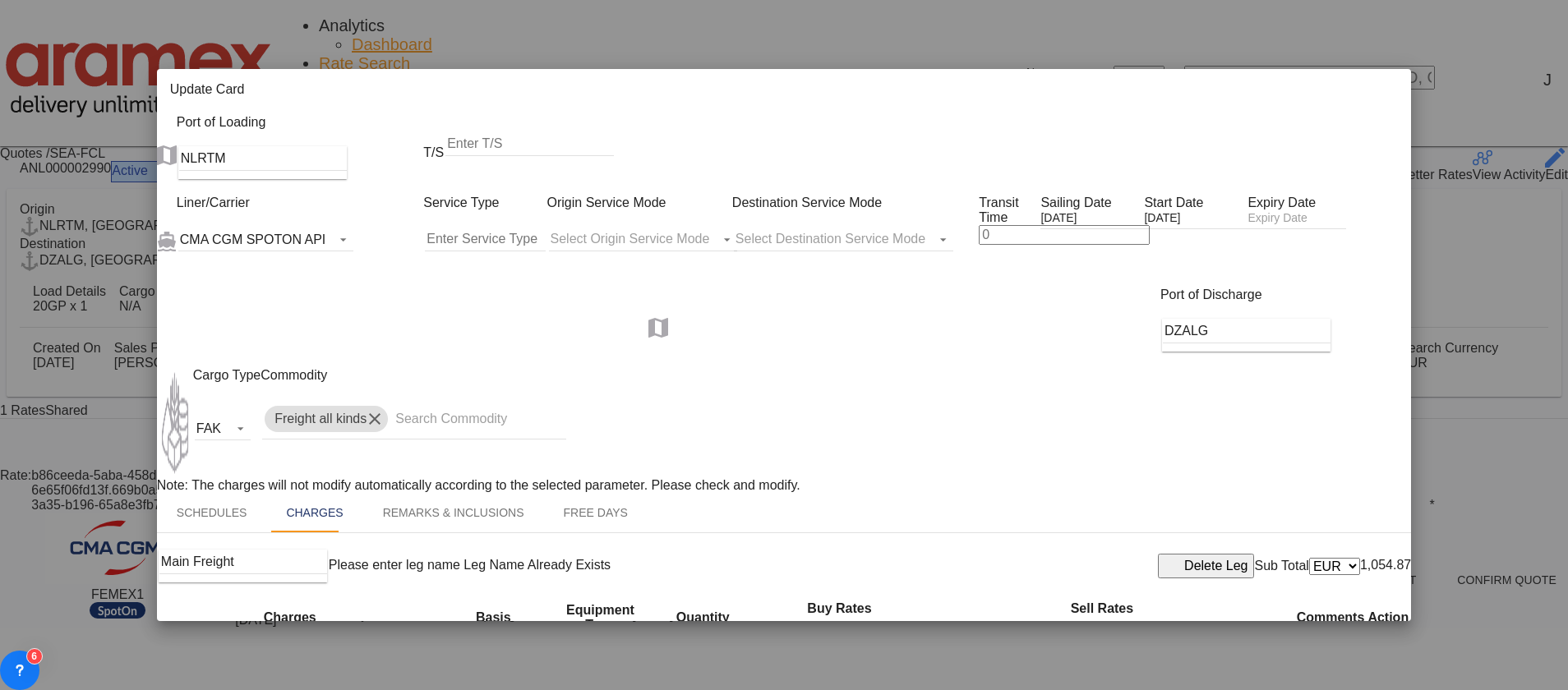
select select "20GP"
type input "2"
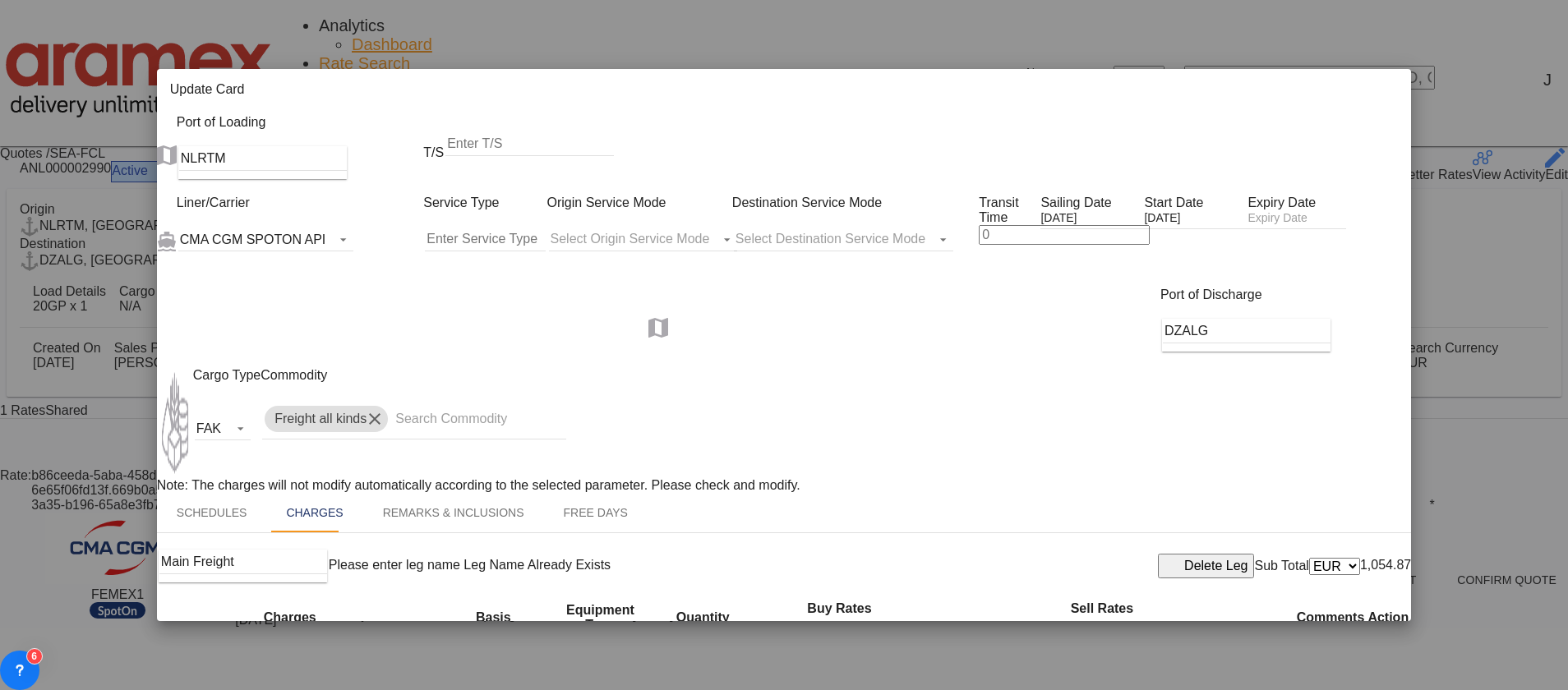
type input "265"
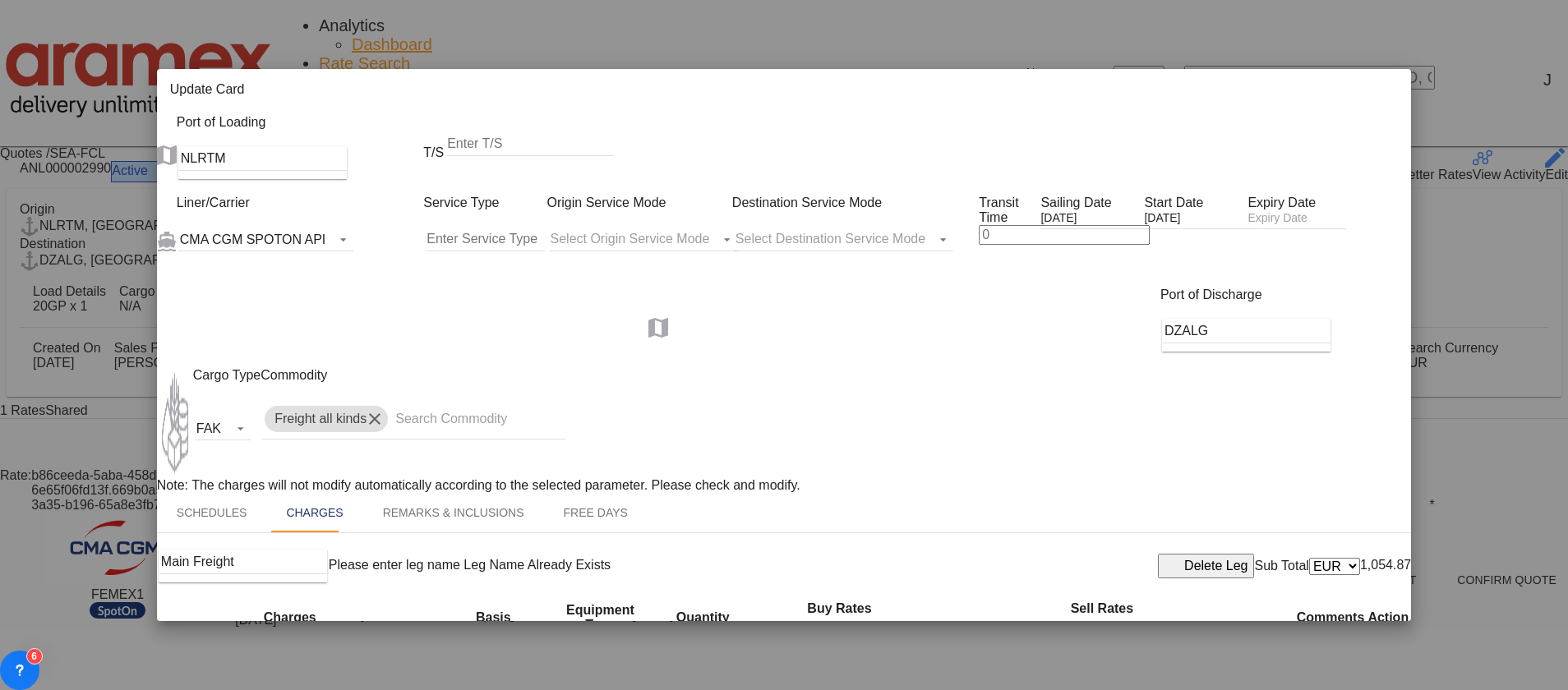
drag, startPoint x: 1053, startPoint y: 241, endPoint x: 997, endPoint y: 243, distance: 56.0
paste input "265"
type input "265"
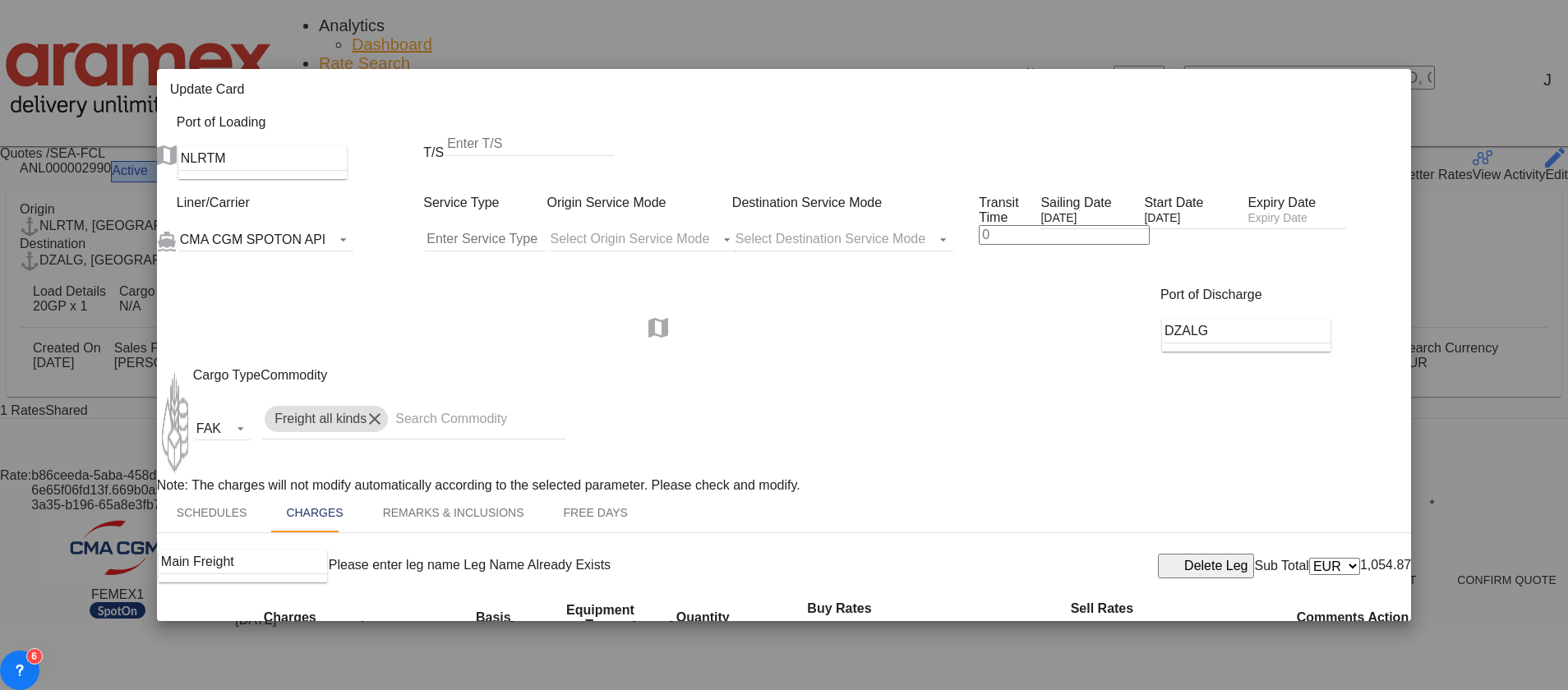
drag, startPoint x: 783, startPoint y: 285, endPoint x: 758, endPoint y: 290, distance: 25.5
type input "65"
drag, startPoint x: 1065, startPoint y: 280, endPoint x: 971, endPoint y: 286, distance: 94.2
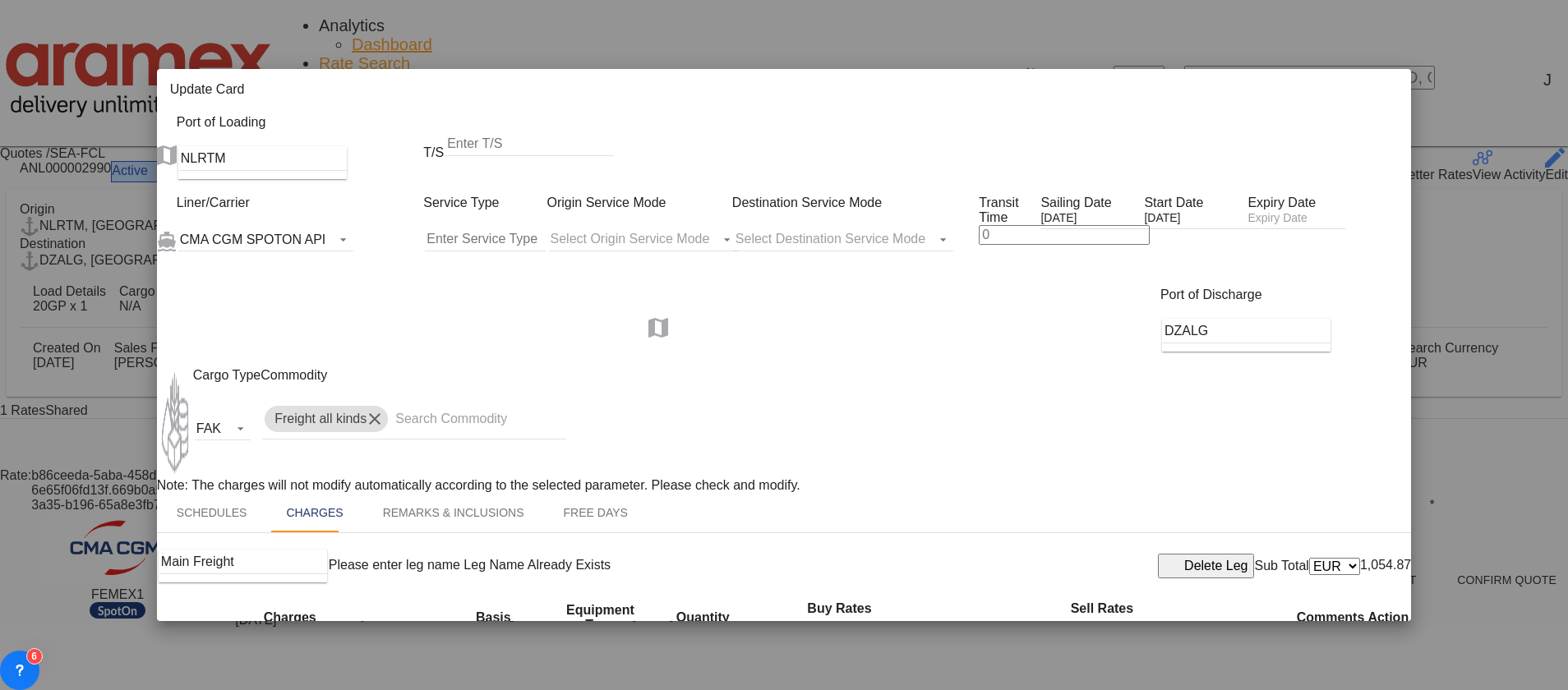
type input "65"
drag, startPoint x: 781, startPoint y: 386, endPoint x: 744, endPoint y: 385, distance: 37.0
drag, startPoint x: 792, startPoint y: 339, endPoint x: 727, endPoint y: 338, distance: 65.0
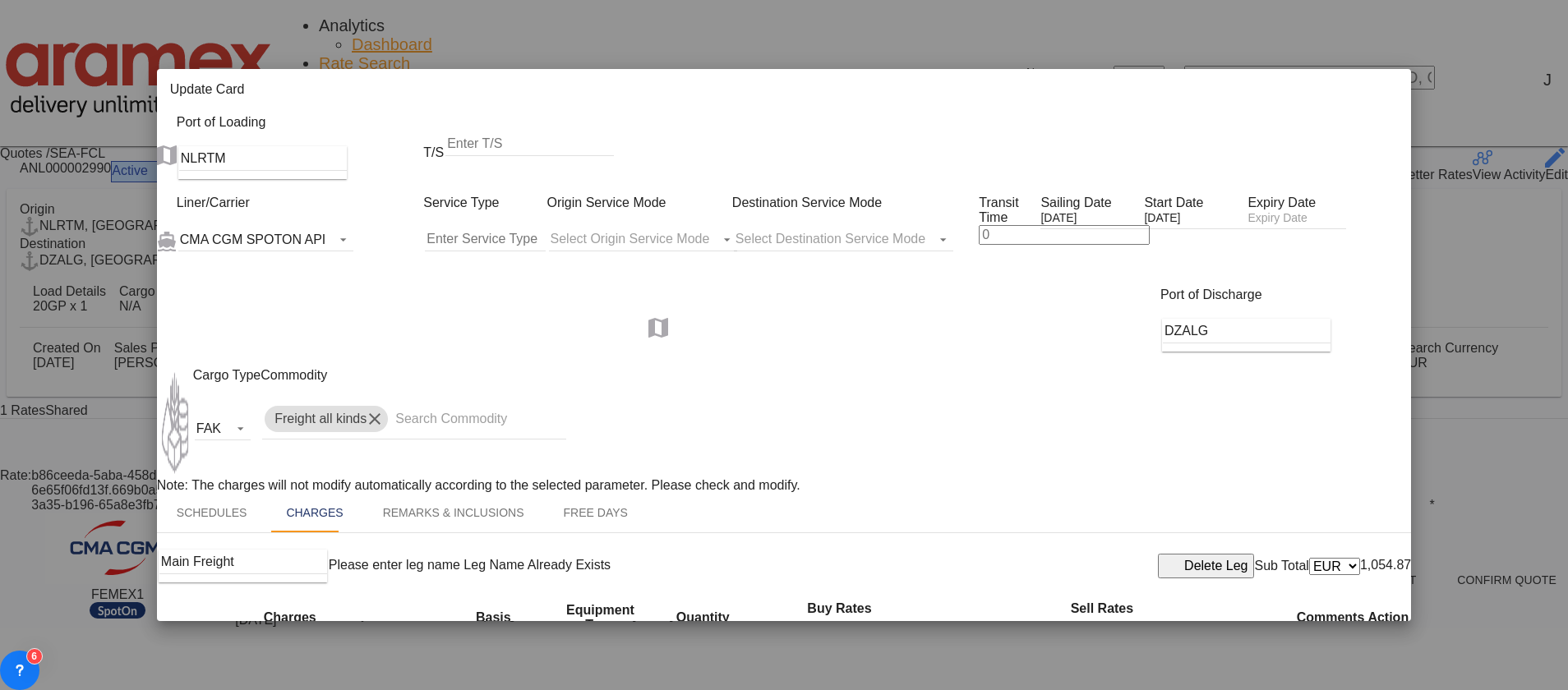
type input "17"
drag, startPoint x: 652, startPoint y: 590, endPoint x: 751, endPoint y: 453, distance: 169.0
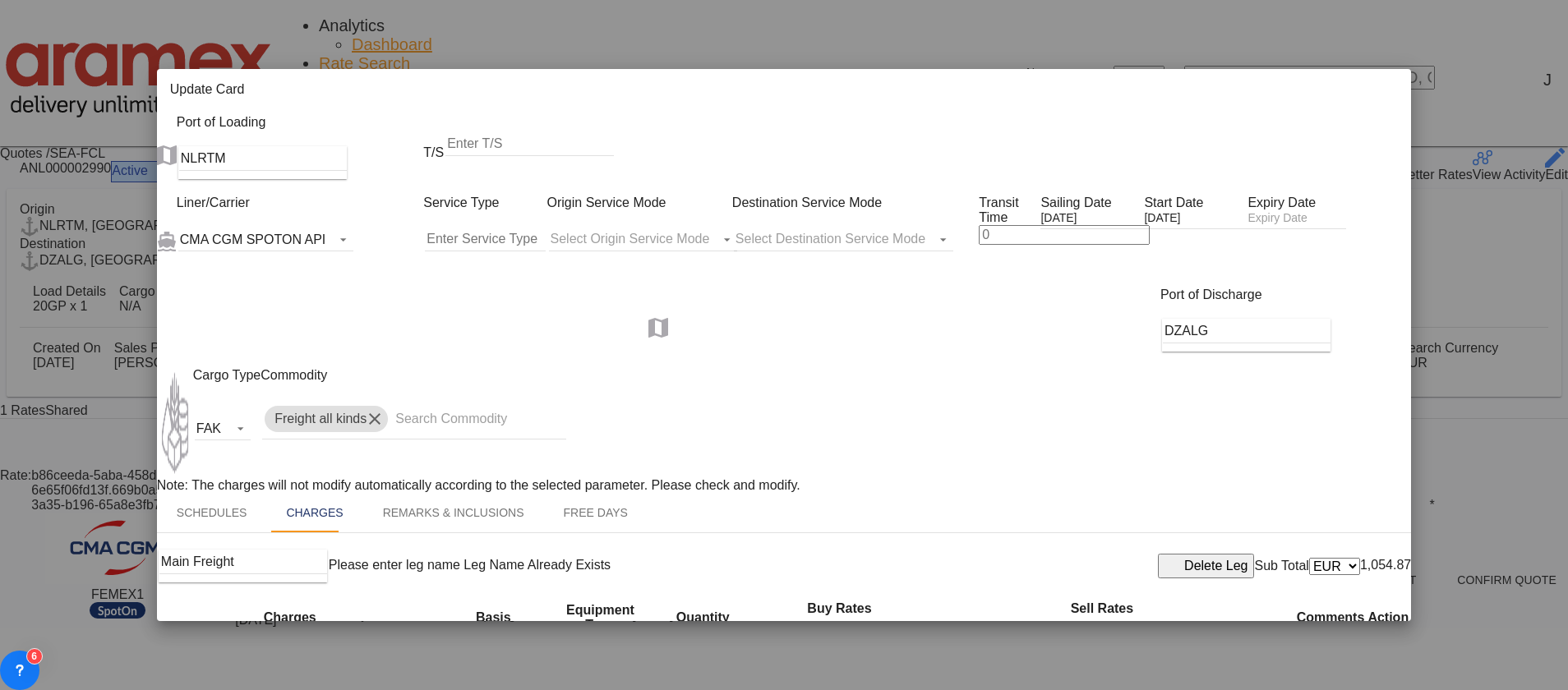
drag, startPoint x: 1050, startPoint y: 348, endPoint x: 1018, endPoint y: 350, distance: 32.1
paste input "17"
type input "17"
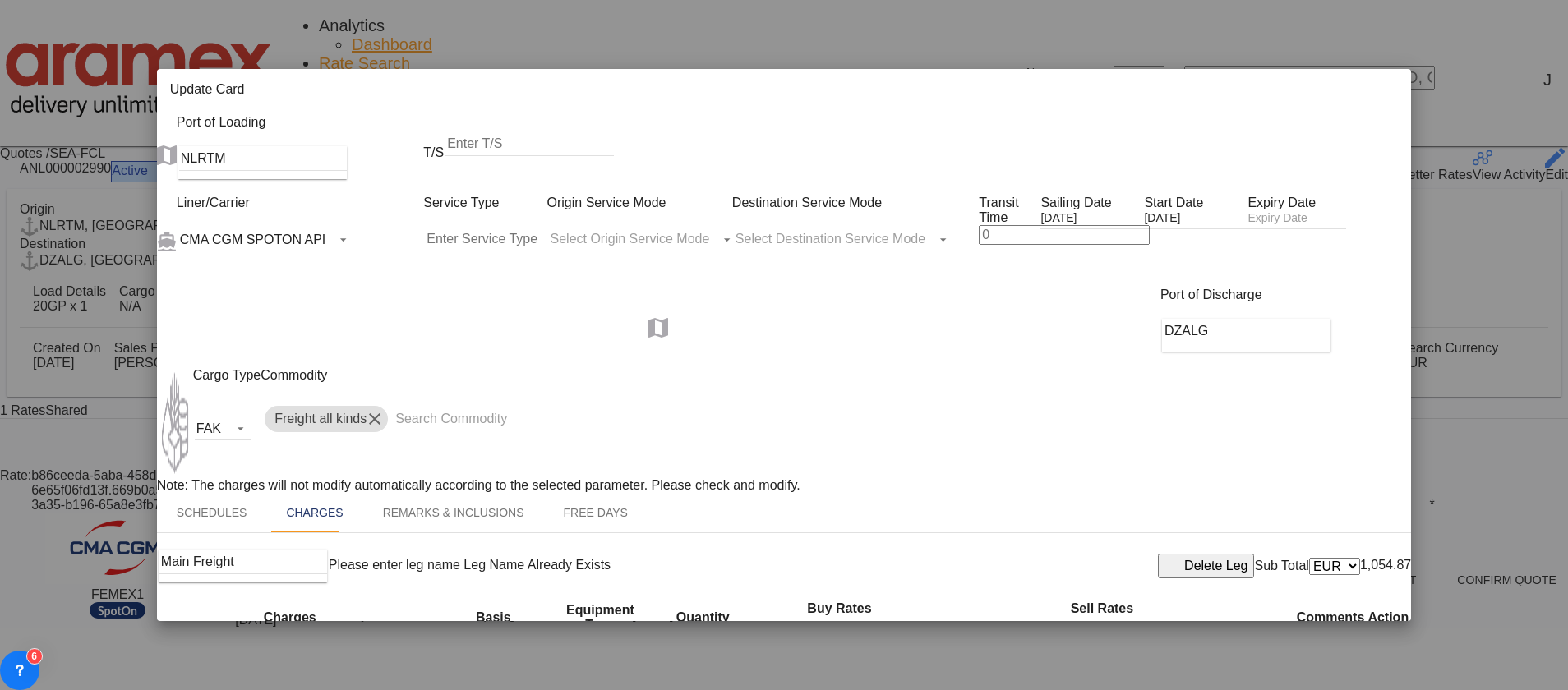
drag, startPoint x: 777, startPoint y: 398, endPoint x: 720, endPoint y: 400, distance: 57.0
paste input "€ 24.29"
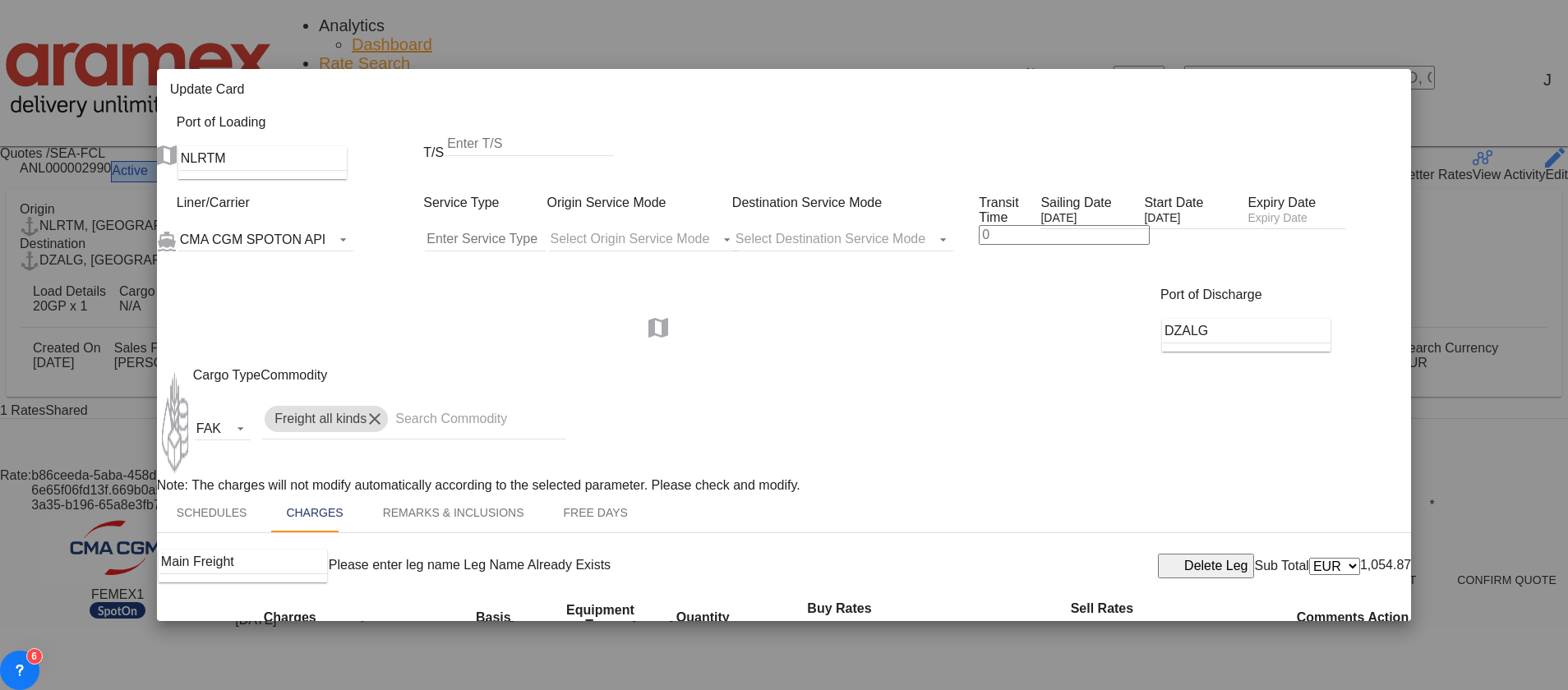
type input "24.29"
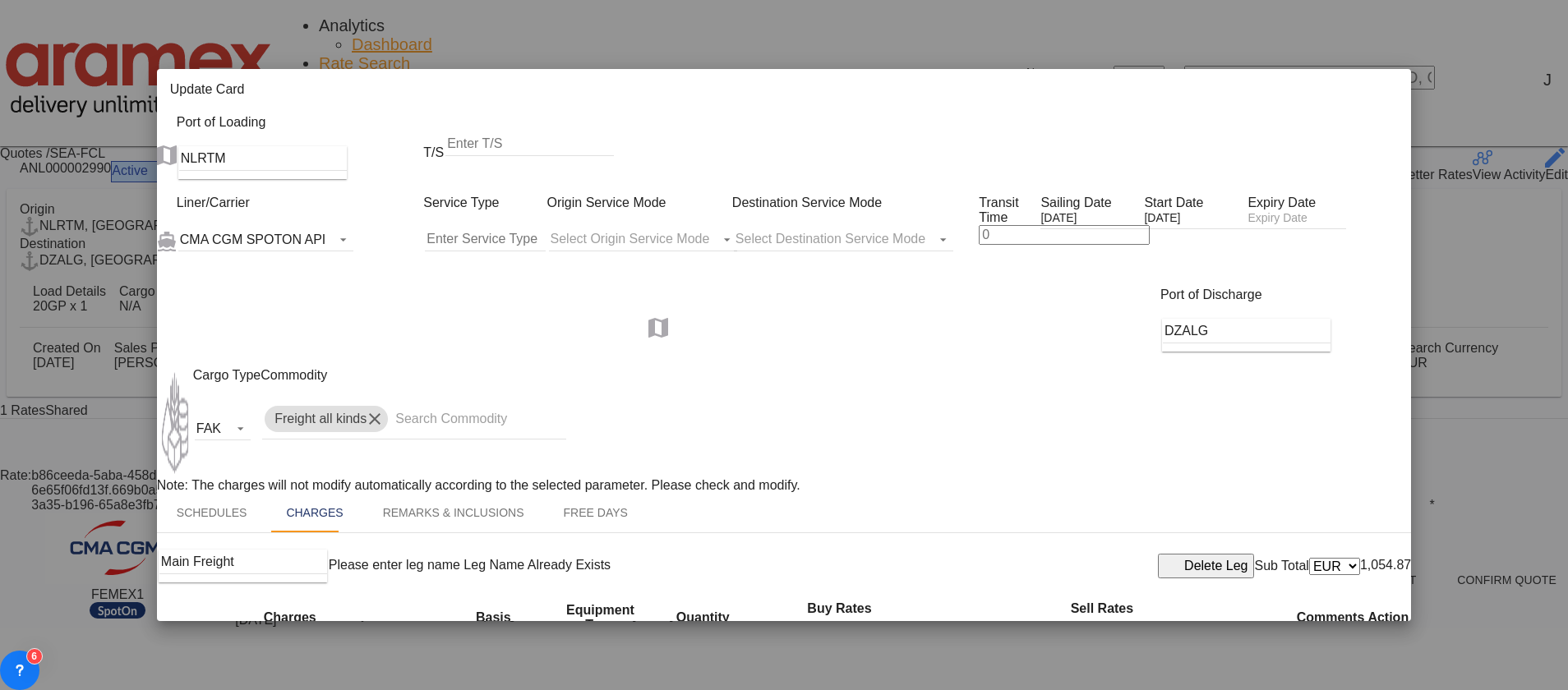
paste input "24.29"
type input "24.29"
drag, startPoint x: 752, startPoint y: 454, endPoint x: 699, endPoint y: 454, distance: 53.0
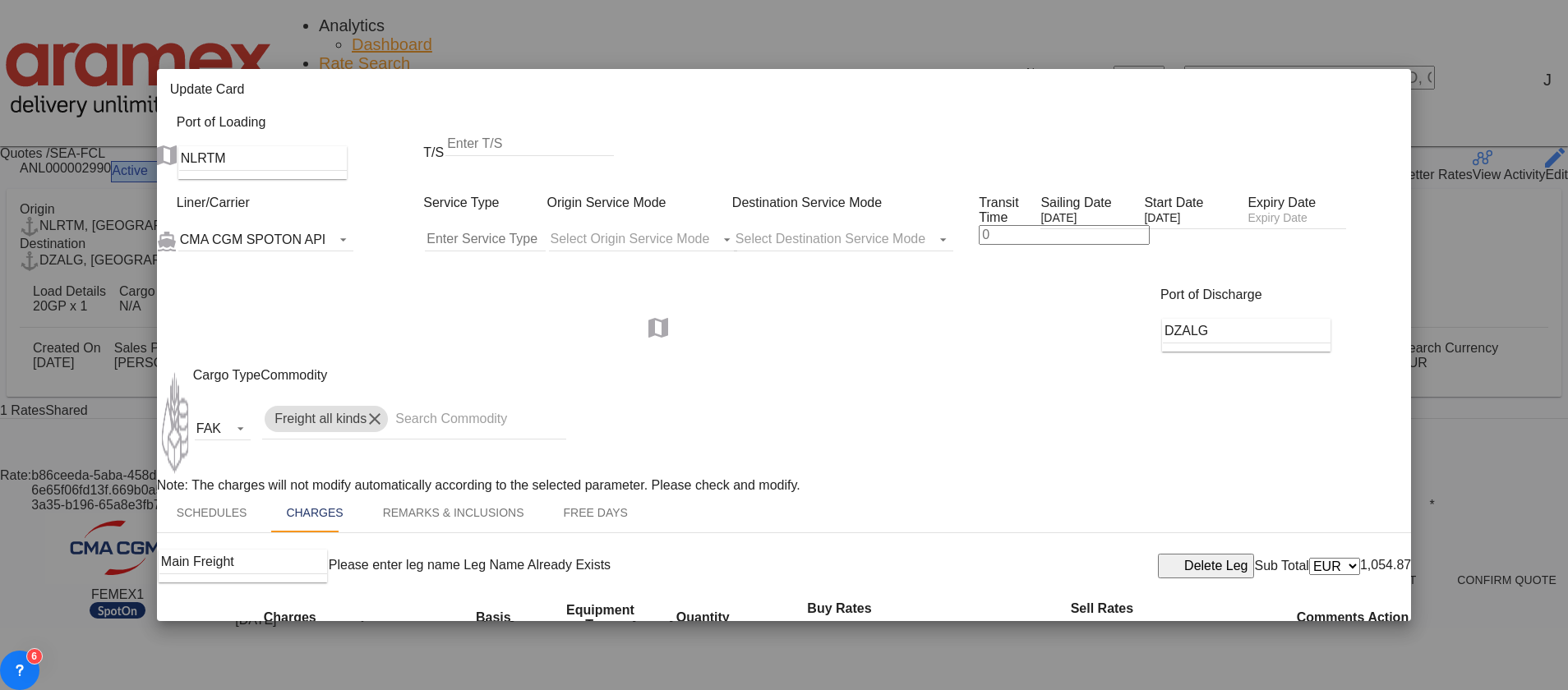
type input "12.50"
drag, startPoint x: 629, startPoint y: 551, endPoint x: 705, endPoint y: 512, distance: 85.4
drag, startPoint x: 806, startPoint y: 453, endPoint x: 969, endPoint y: 460, distance: 163.2
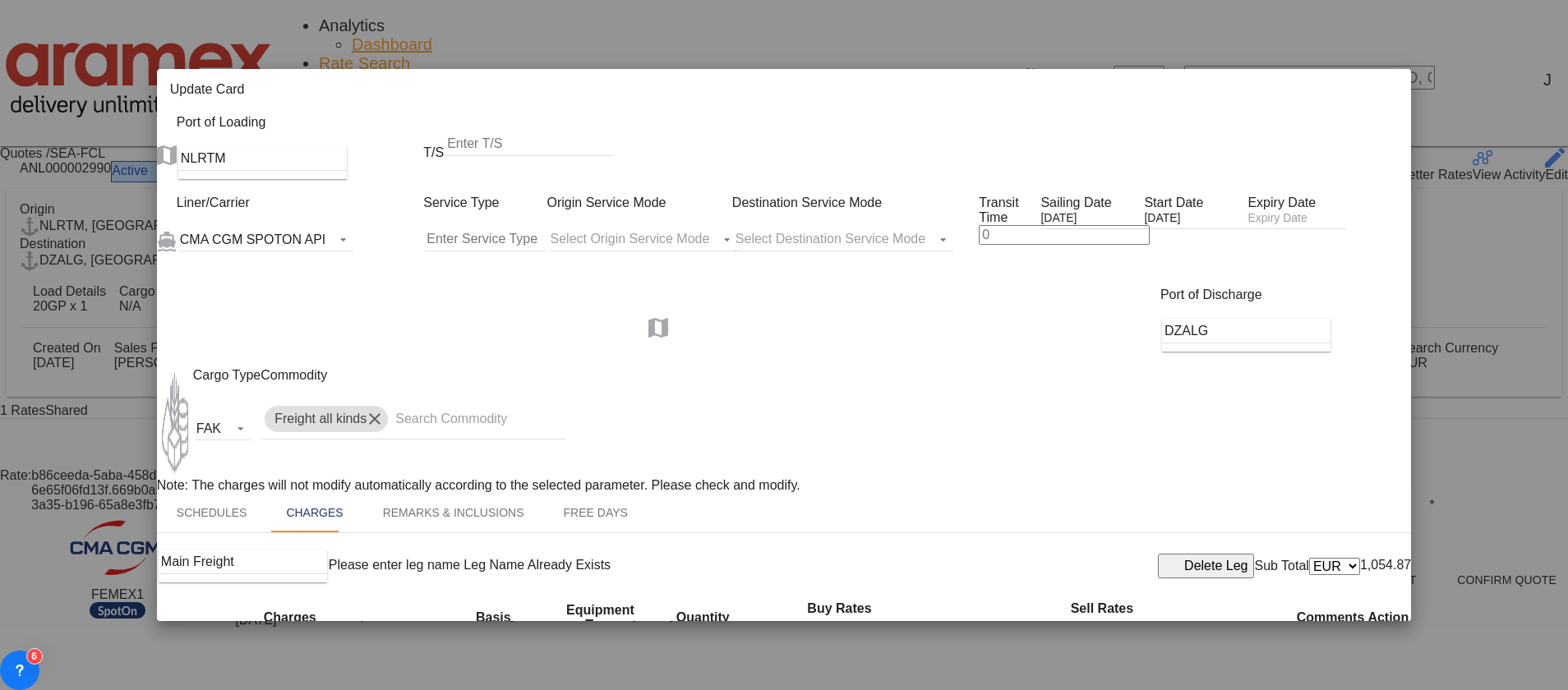
paste input "12.50"
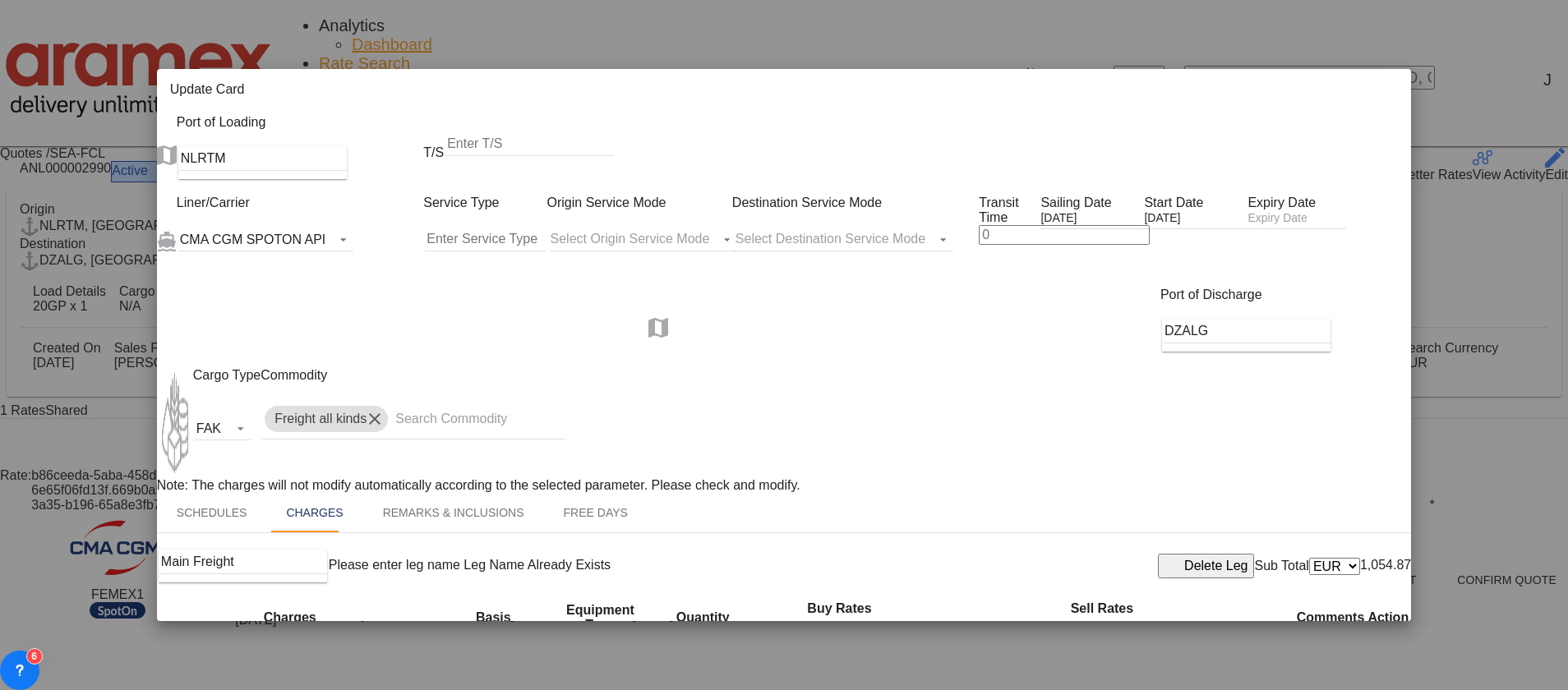
paste input "Update Card Port ..."
type input "12.50"
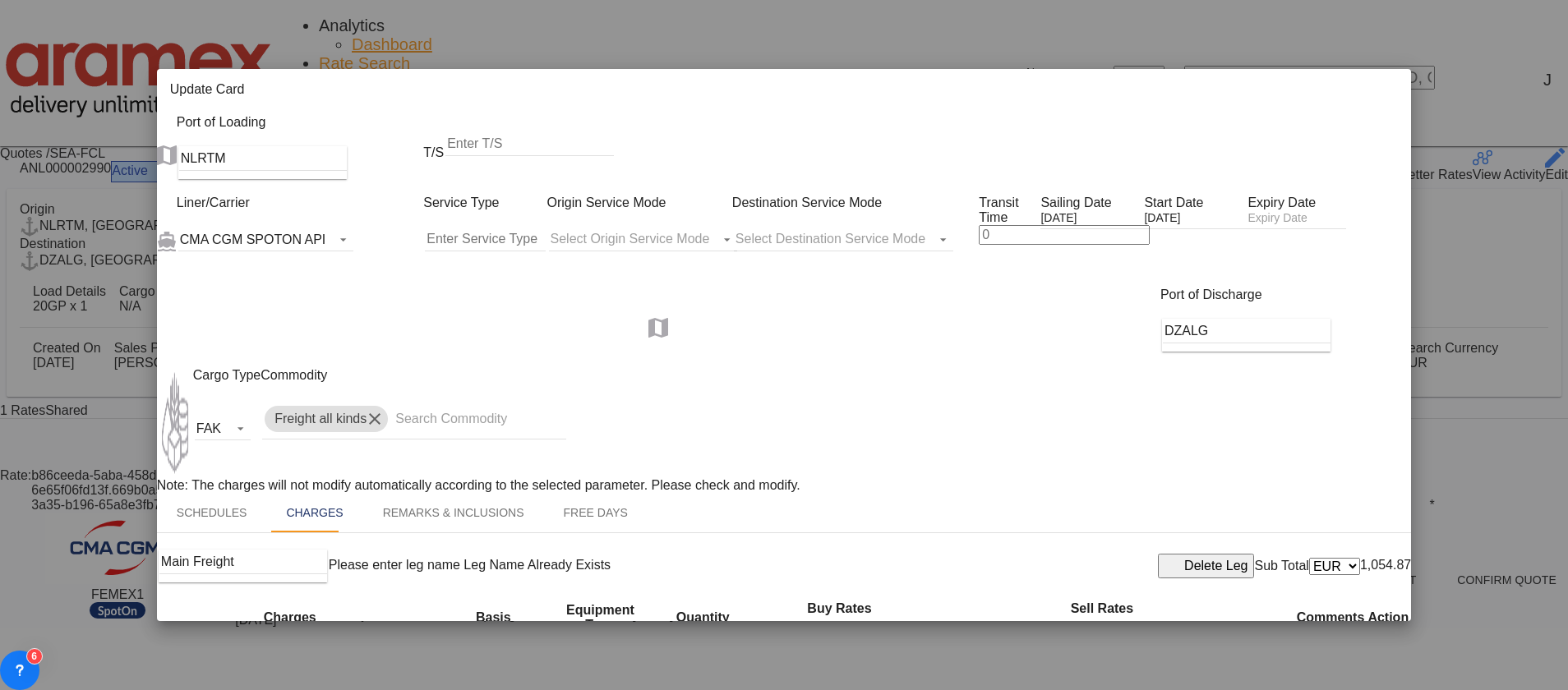
type input "12.5"
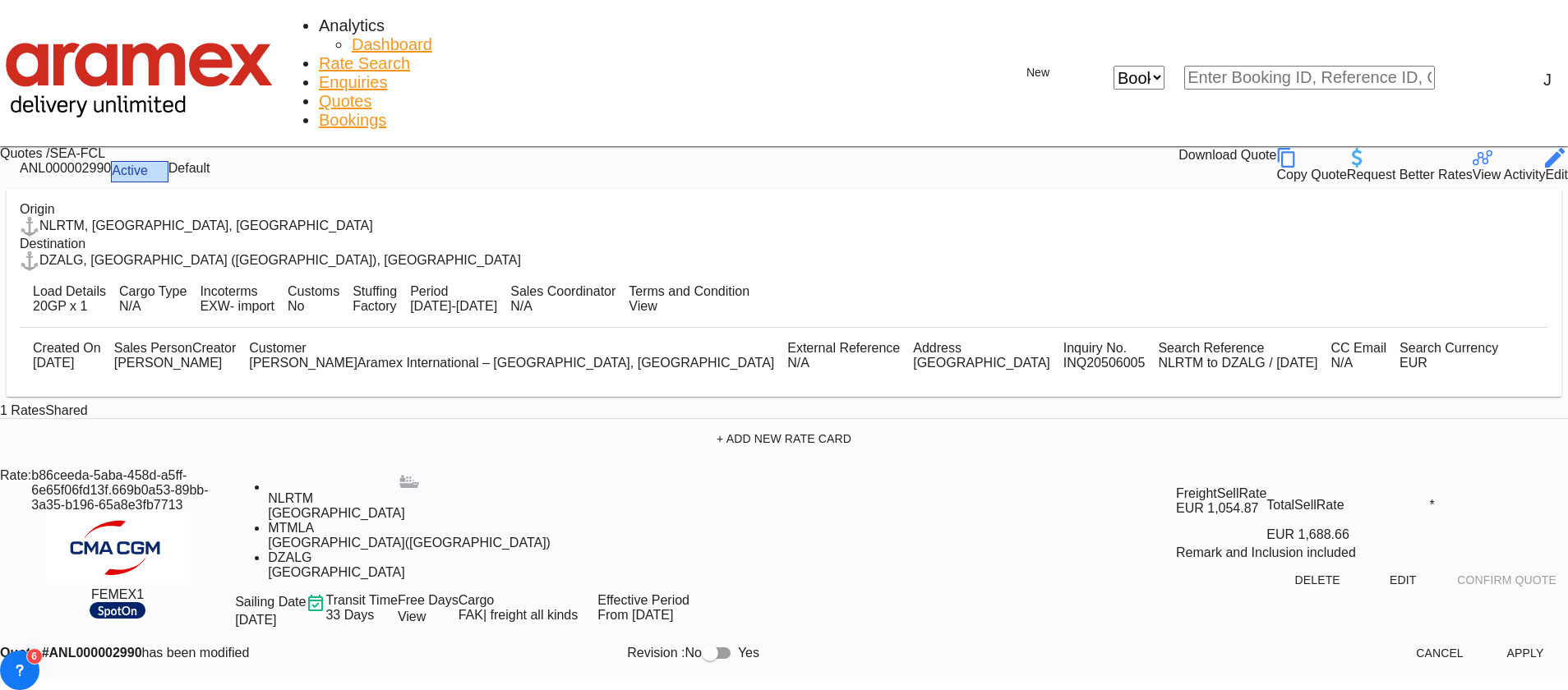
click at [1488, 638] on button "Apply" at bounding box center [1525, 653] width 72 height 30
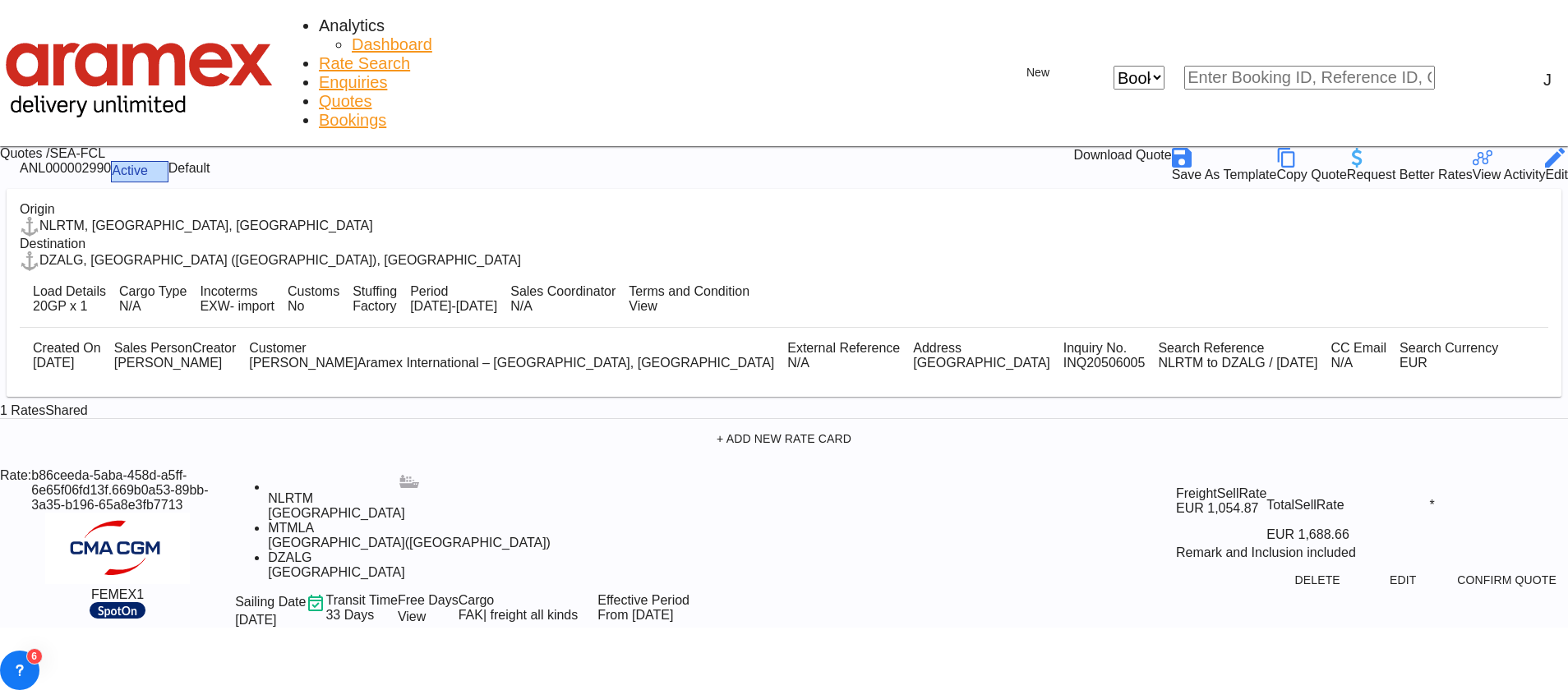
click at [1171, 148] on div "Download Quote" at bounding box center [1122, 158] width 98 height 20
click at [1366, 565] on button "Edit" at bounding box center [1403, 580] width 72 height 30
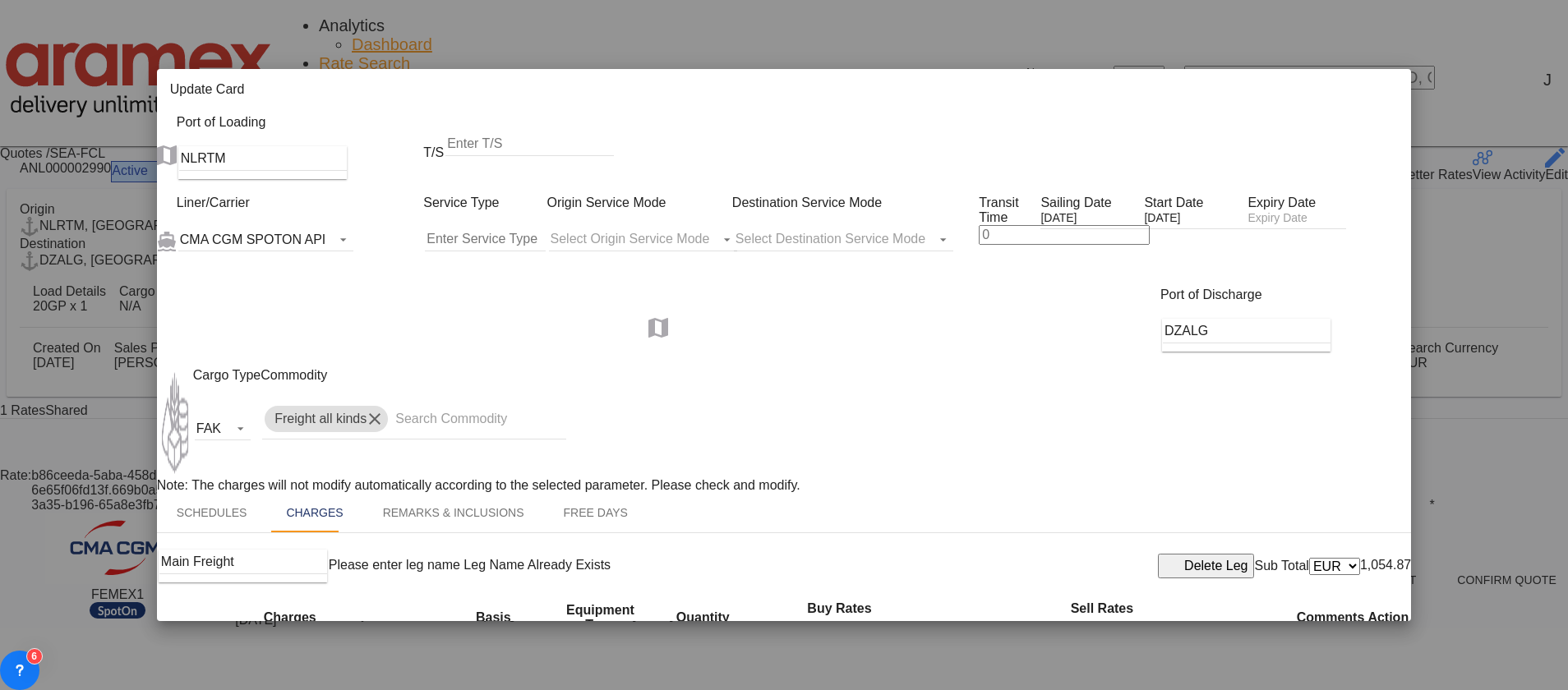
scroll to position [863, 0]
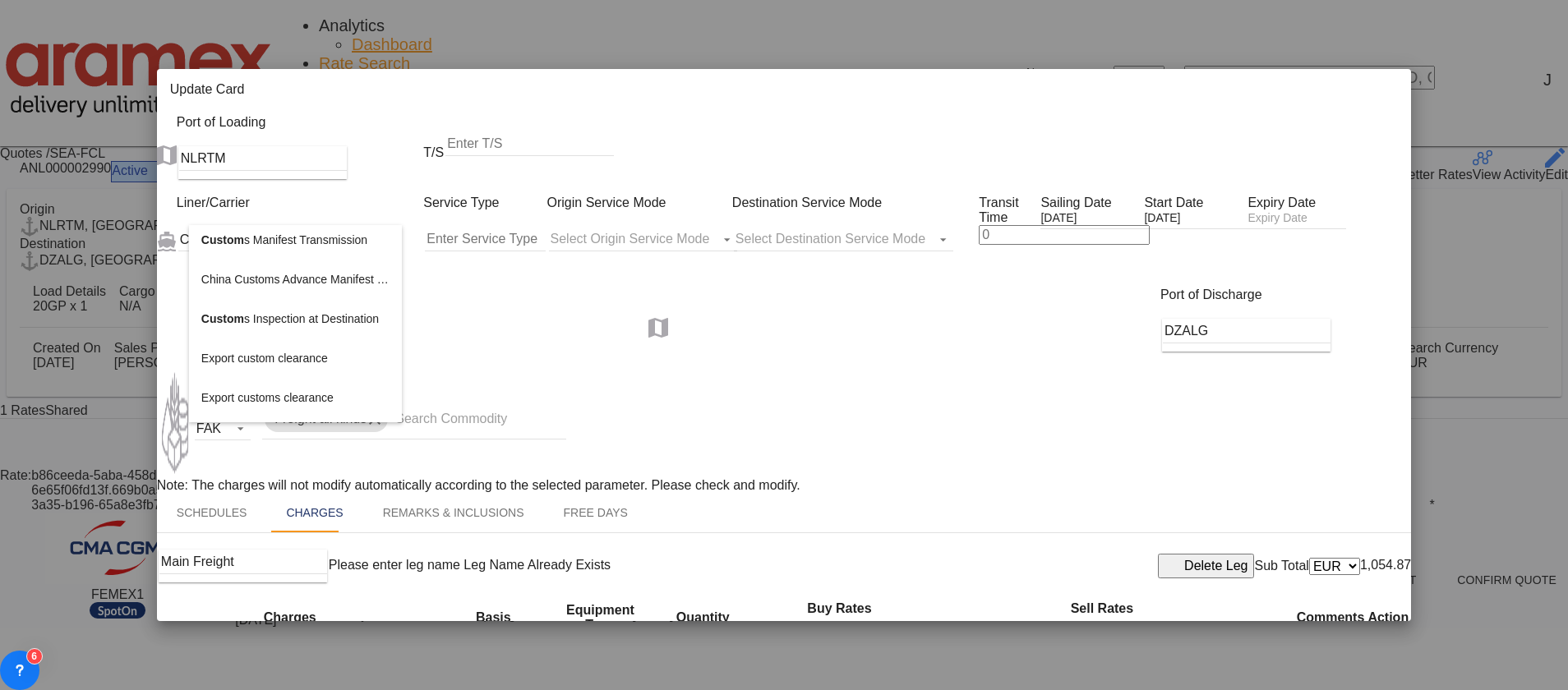
scroll to position [1848, 0]
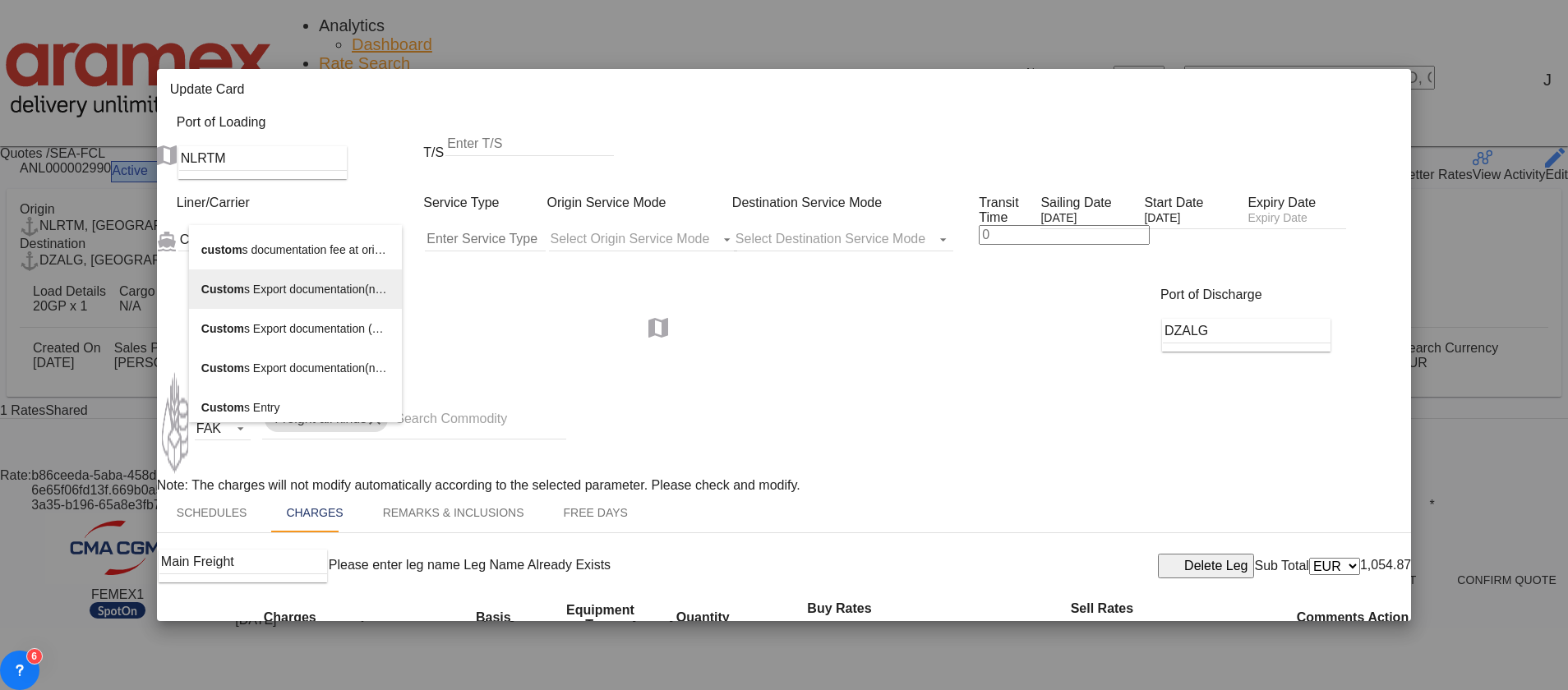
click at [312, 289] on span "Custom s Export documentation(no costs, suggested sell)" at bounding box center [348, 289] width 294 height 14
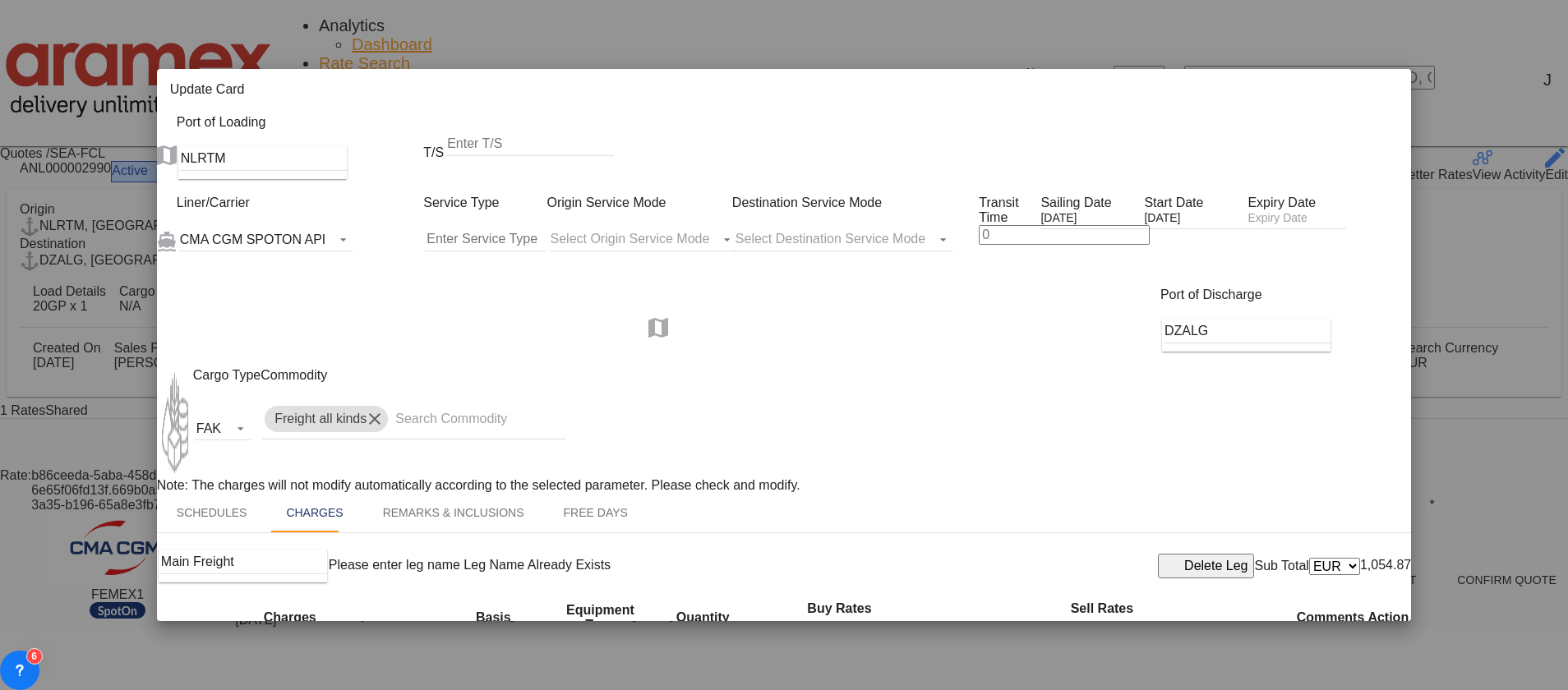
type input "Customs Export documentation(no costs, suggested sell)"
select select "per shipment"
drag, startPoint x: 785, startPoint y: 213, endPoint x: 686, endPoint y: 210, distance: 99.0
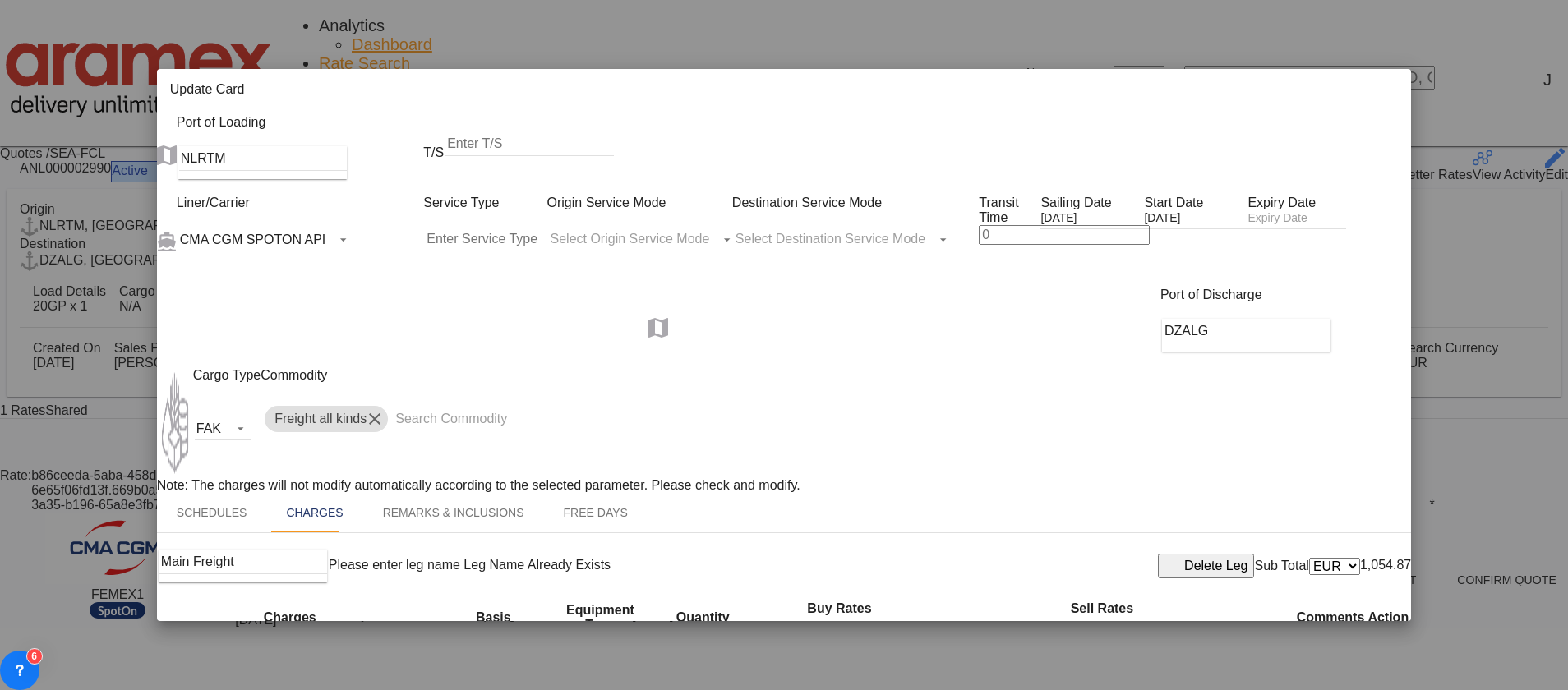
type input "65"
drag, startPoint x: 1008, startPoint y: 210, endPoint x: 976, endPoint y: 210, distance: 32.0
type input "65"
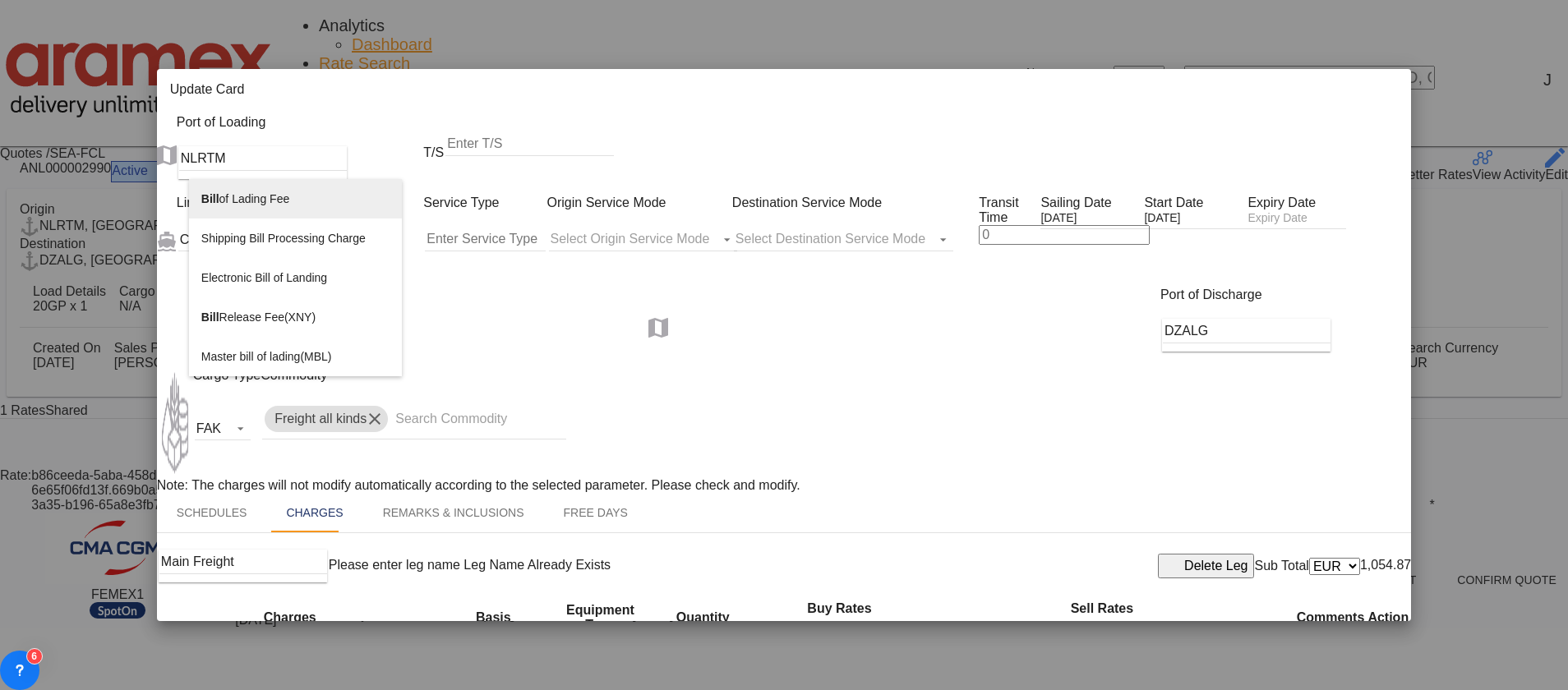
click at [266, 203] on span "Bill of Lading Fee" at bounding box center [245, 199] width 88 height 14
type input "Bill of Lading Fee"
select select "per B/L"
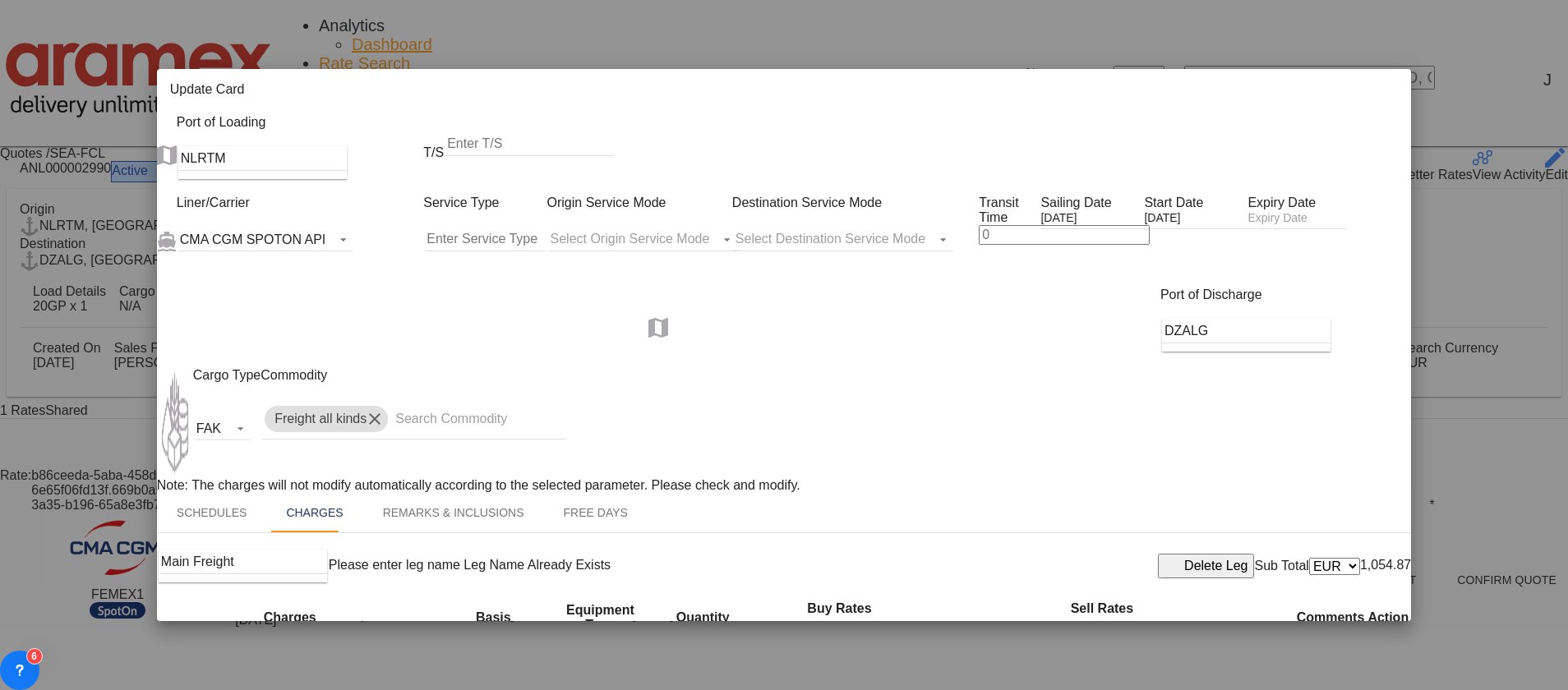
type input "50"
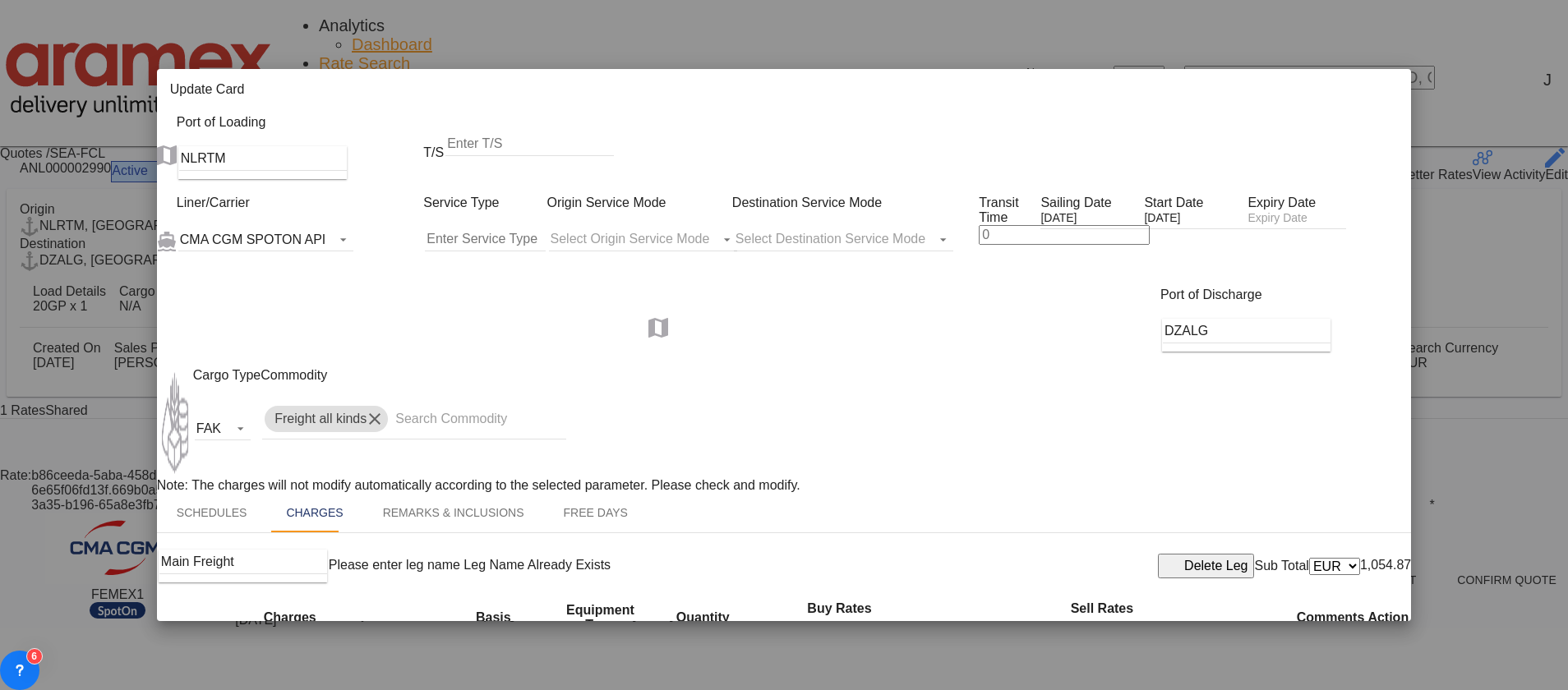
paste input "5"
type input "50"
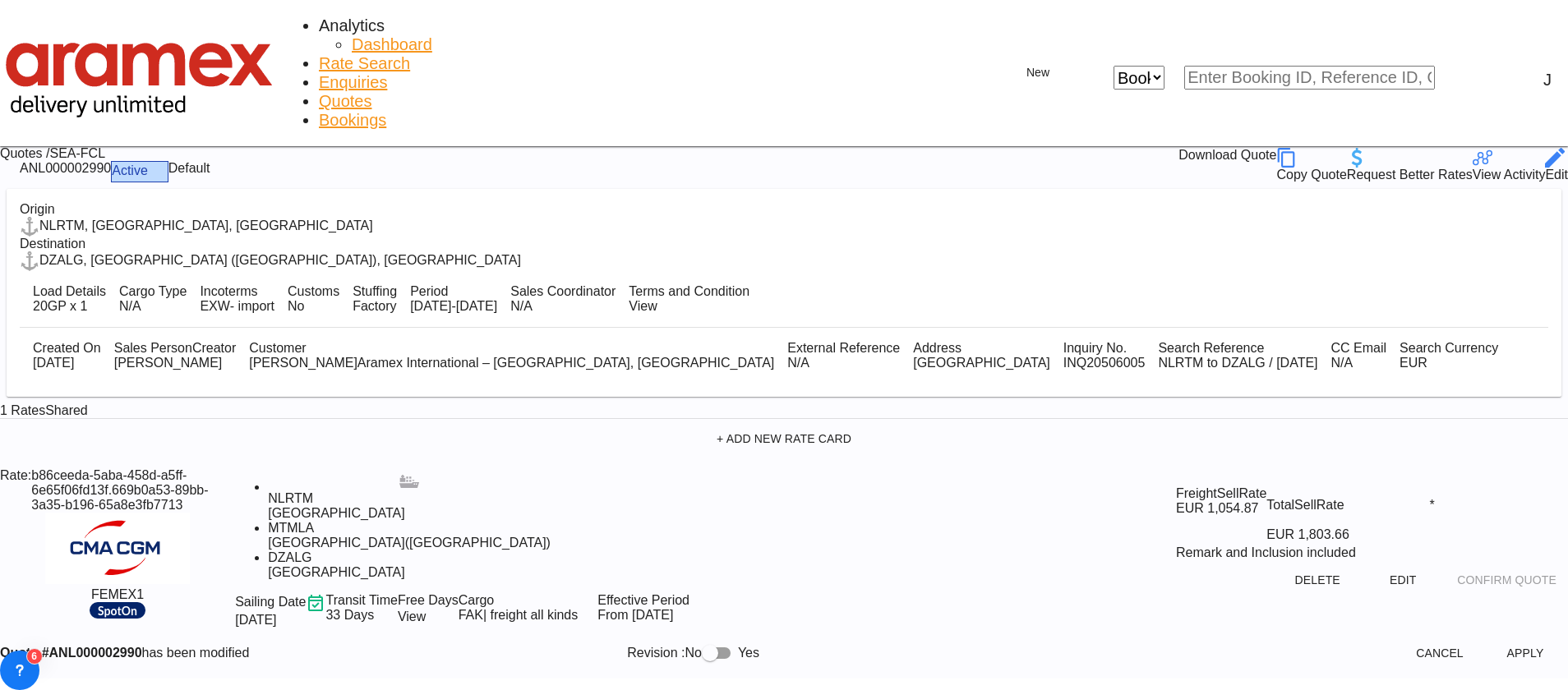
click at [1488, 638] on button "Apply" at bounding box center [1525, 653] width 72 height 30
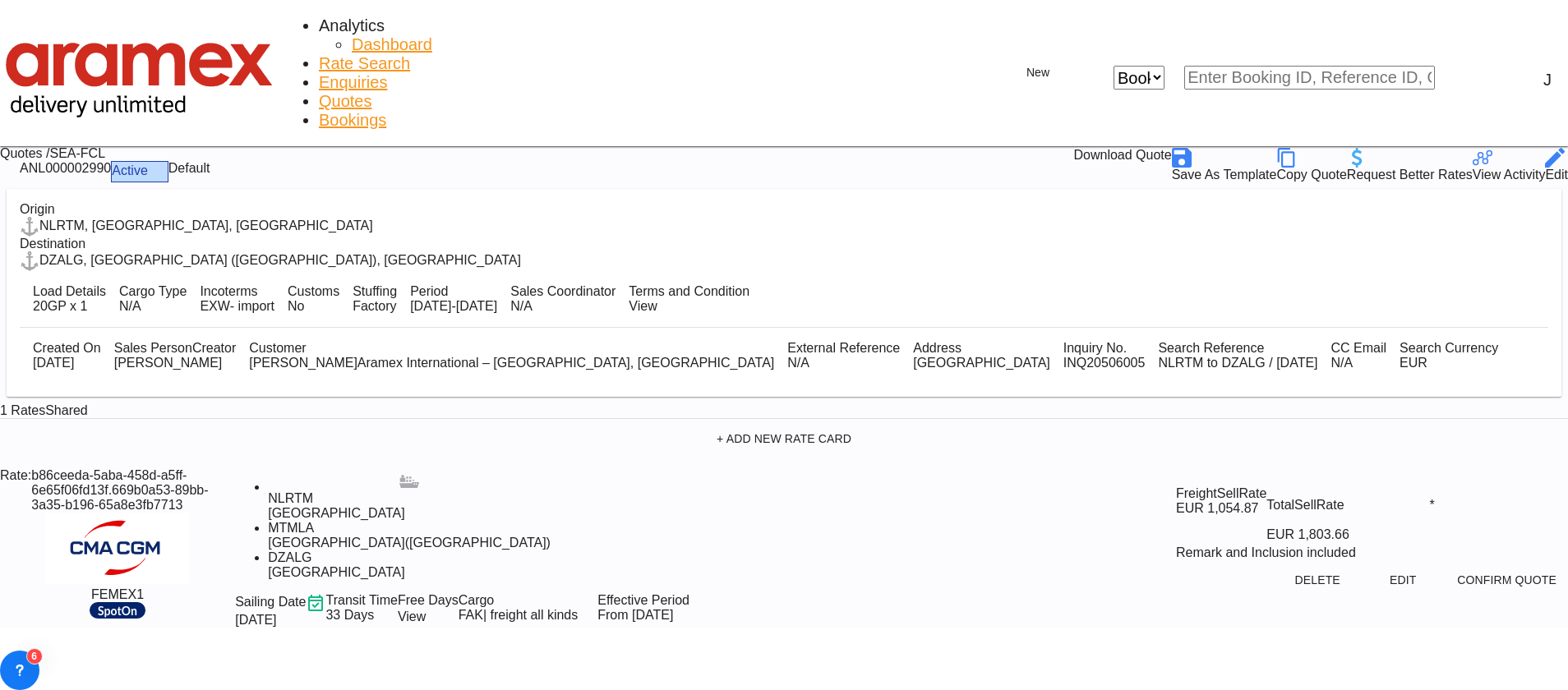
click at [1171, 148] on div "Download Quote" at bounding box center [1122, 158] width 98 height 20
